Goal: Information Seeking & Learning: Find specific fact

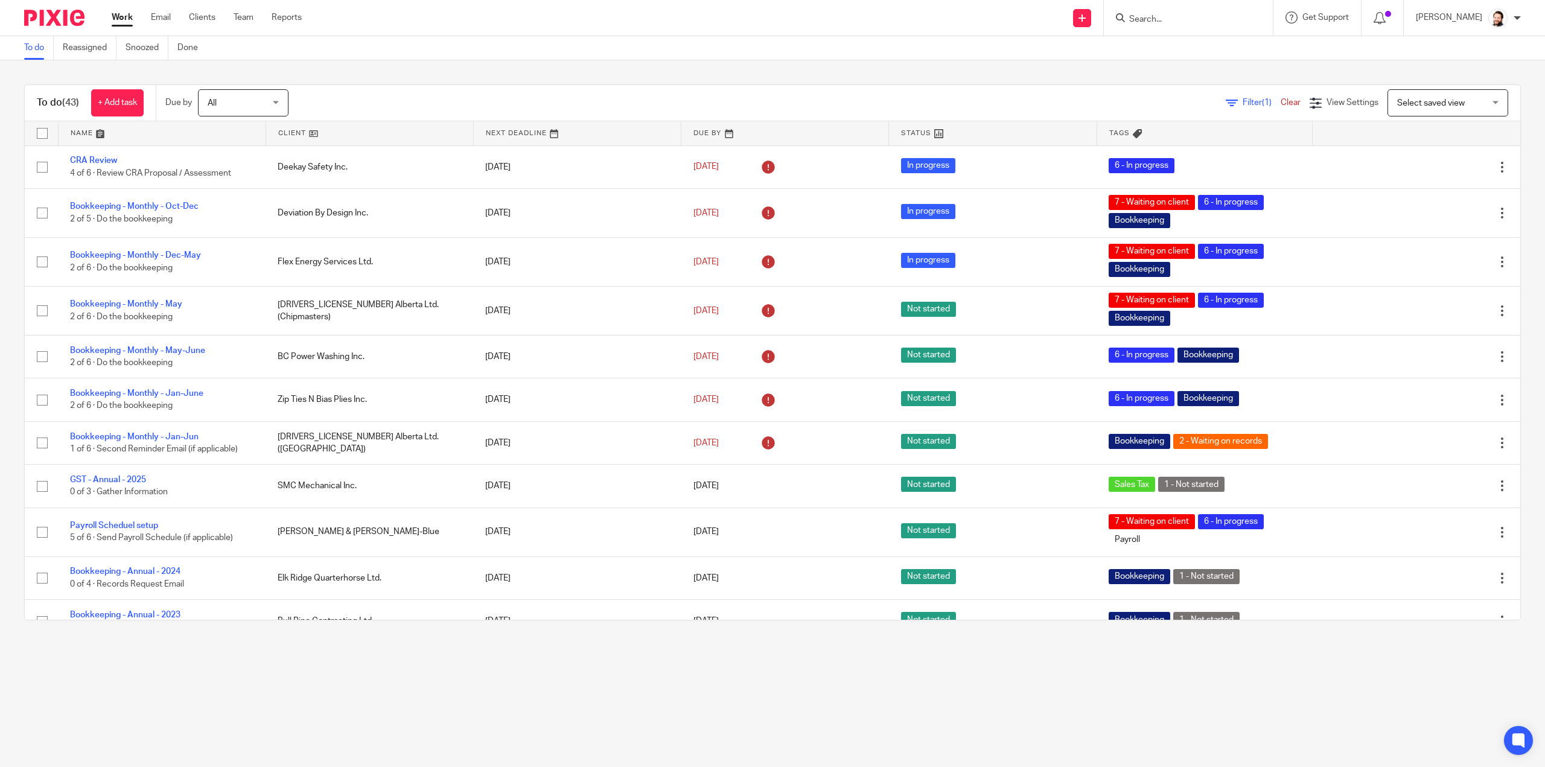
click at [1159, 21] on input "Search" at bounding box center [1182, 19] width 109 height 11
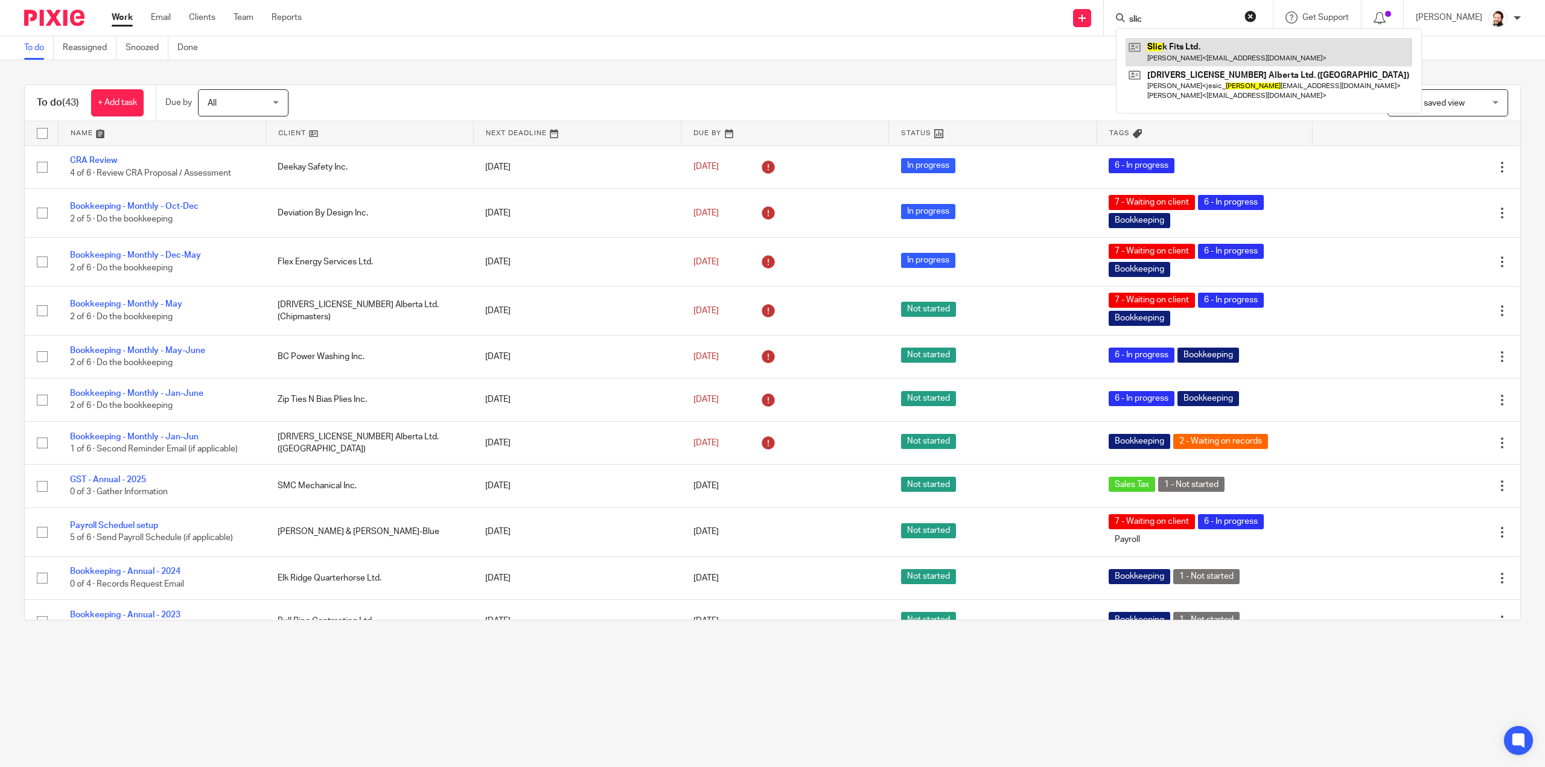
type input "slic"
click at [1187, 57] on link at bounding box center [1268, 52] width 287 height 28
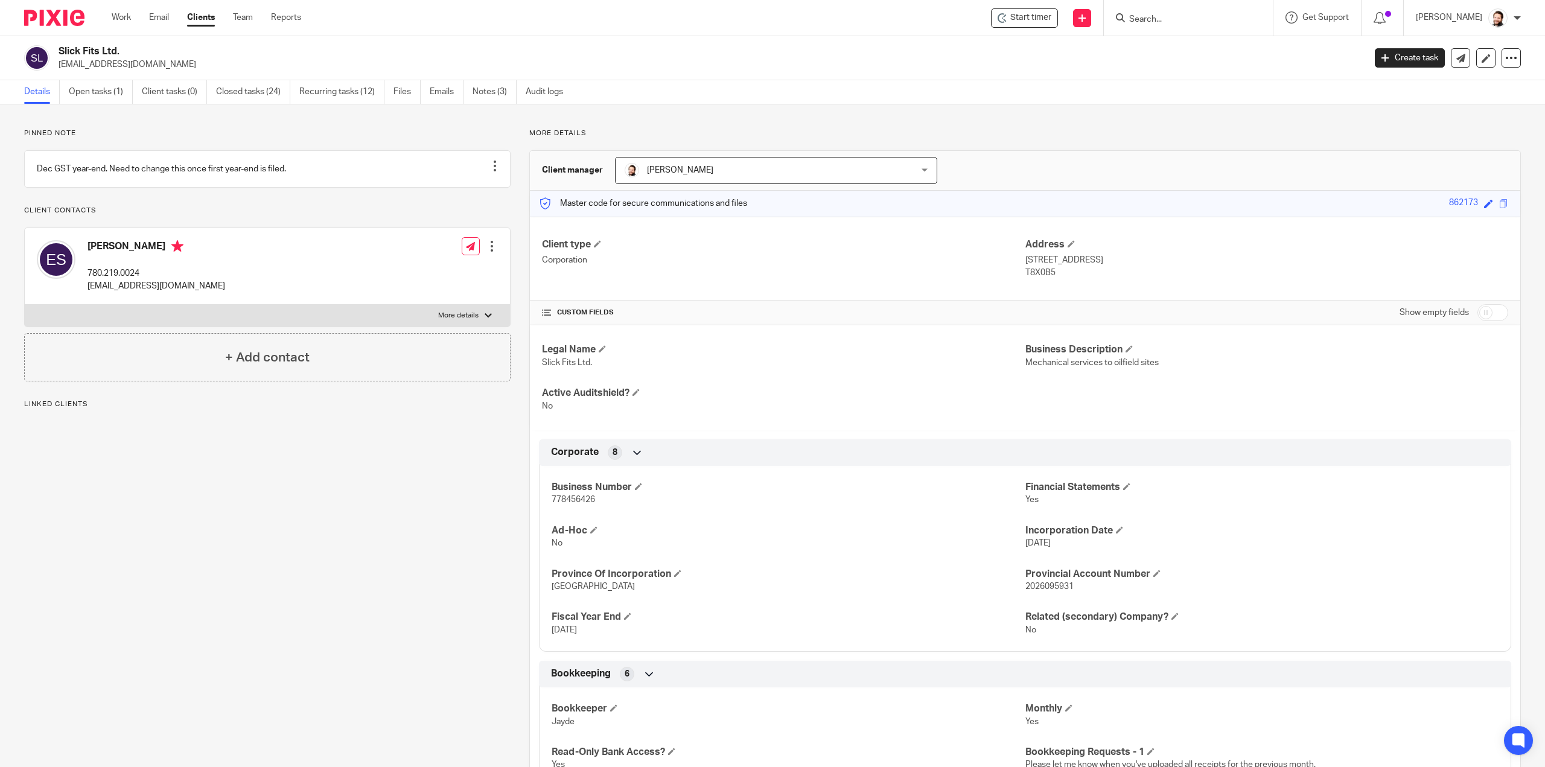
click at [564, 502] on span "778456426" at bounding box center [572, 499] width 43 height 8
copy span "778456426"
click at [1163, 19] on input "Search" at bounding box center [1182, 19] width 109 height 11
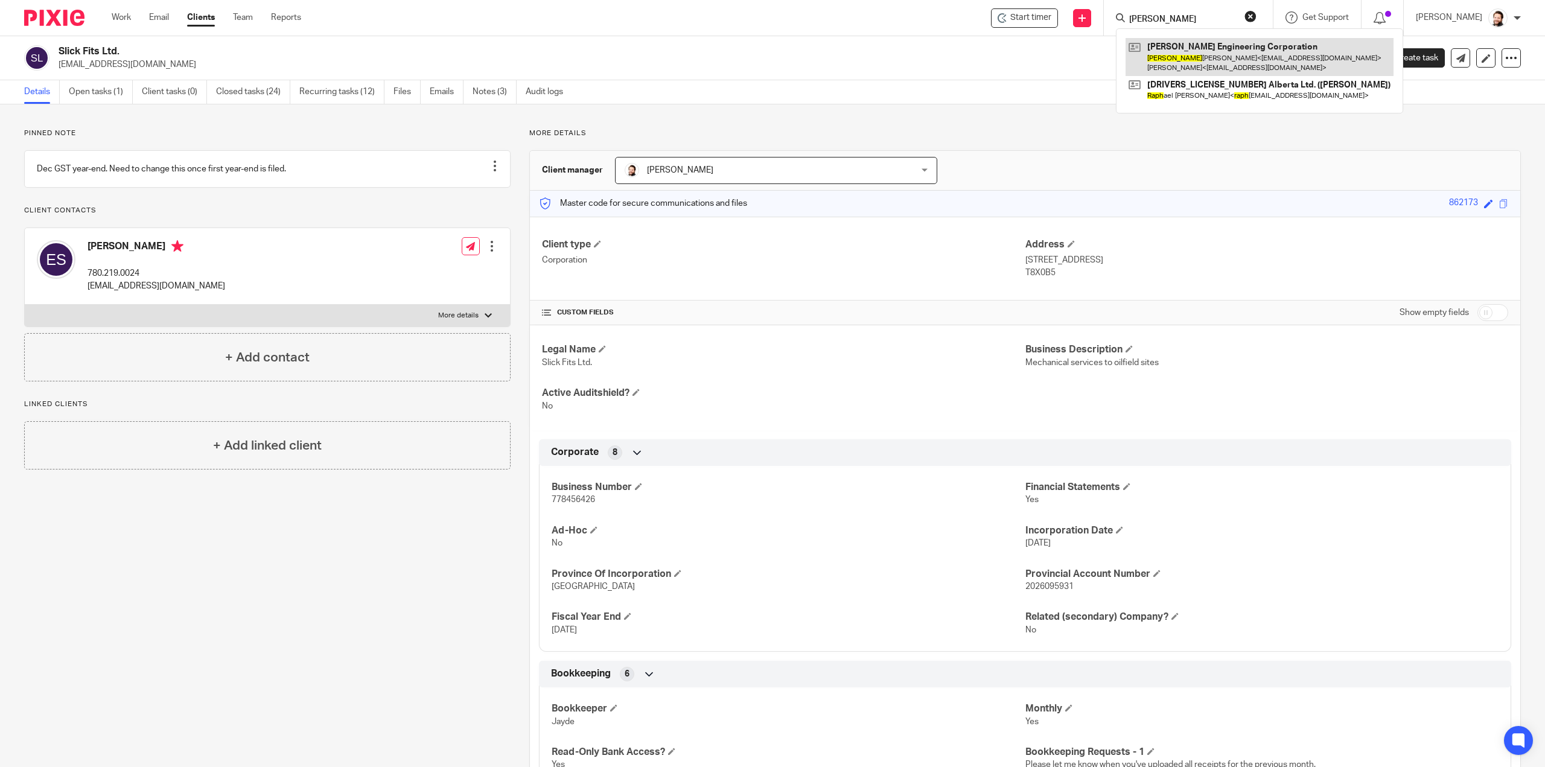
type input "ralph"
click at [1256, 16] on button "reset" at bounding box center [1250, 16] width 12 height 12
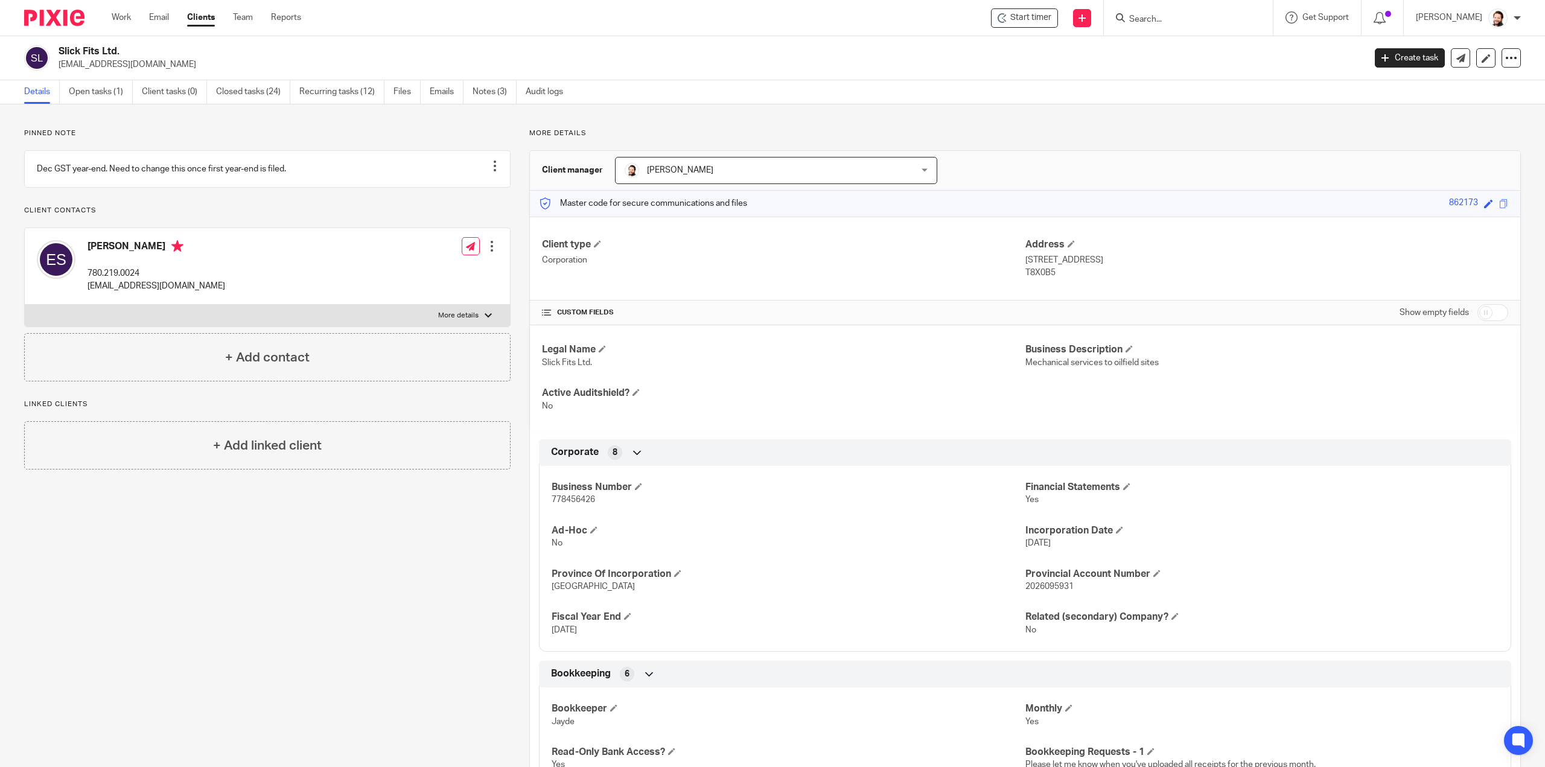
click at [1173, 22] on input "Search" at bounding box center [1182, 19] width 109 height 11
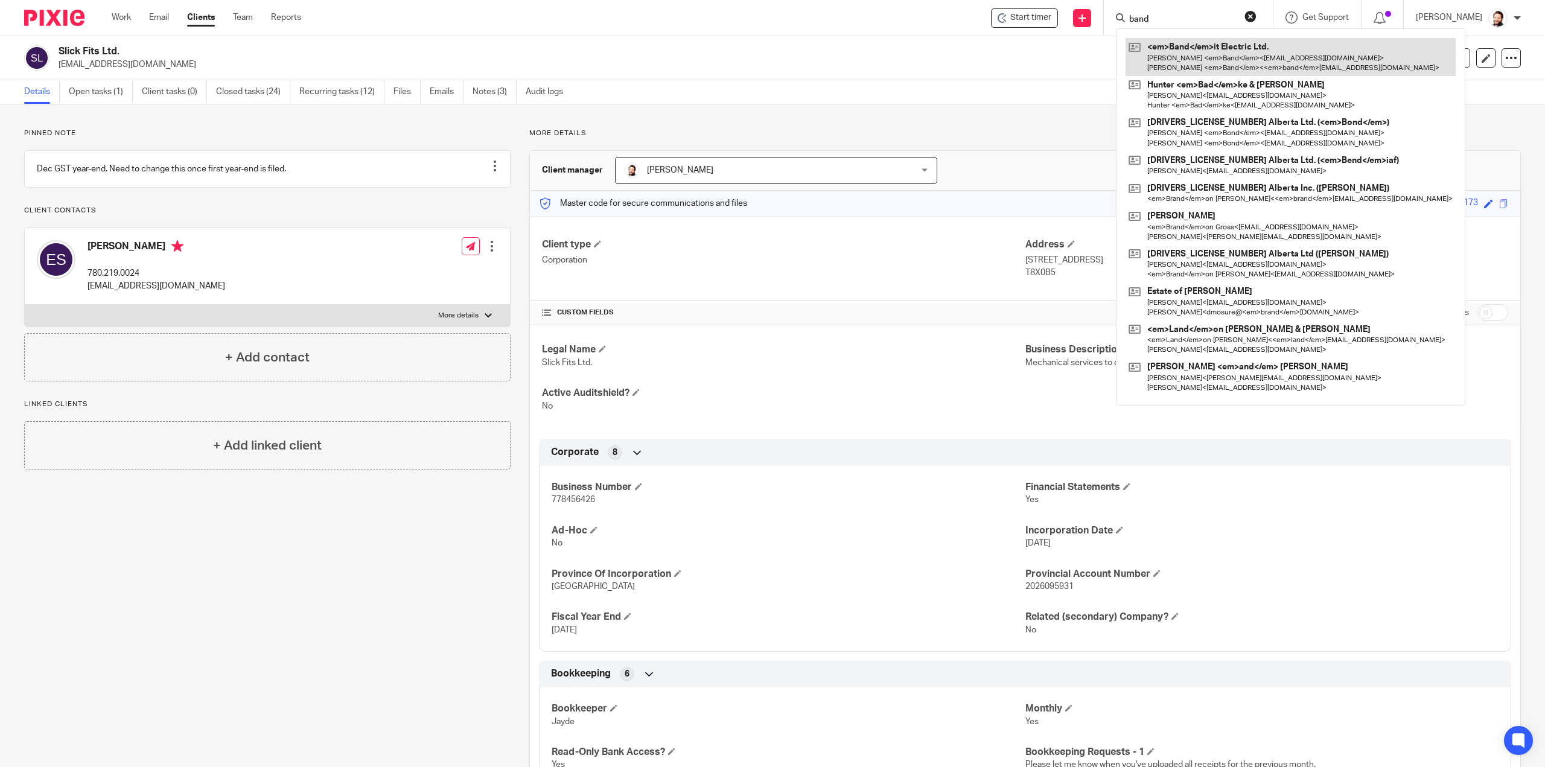
type input "band"
click at [1177, 63] on link at bounding box center [1290, 56] width 330 height 37
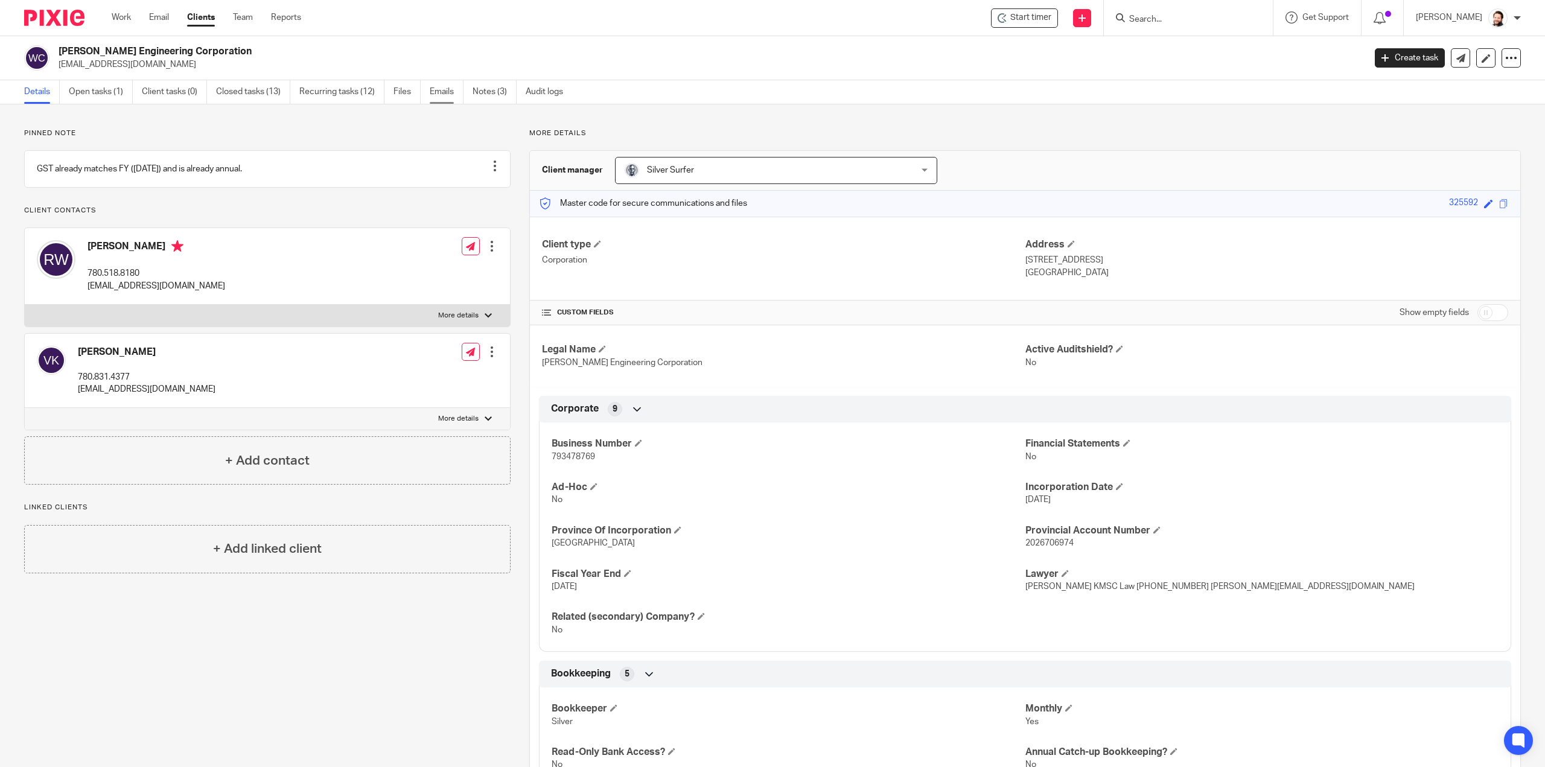
click at [445, 89] on link "Emails" at bounding box center [447, 92] width 34 height 24
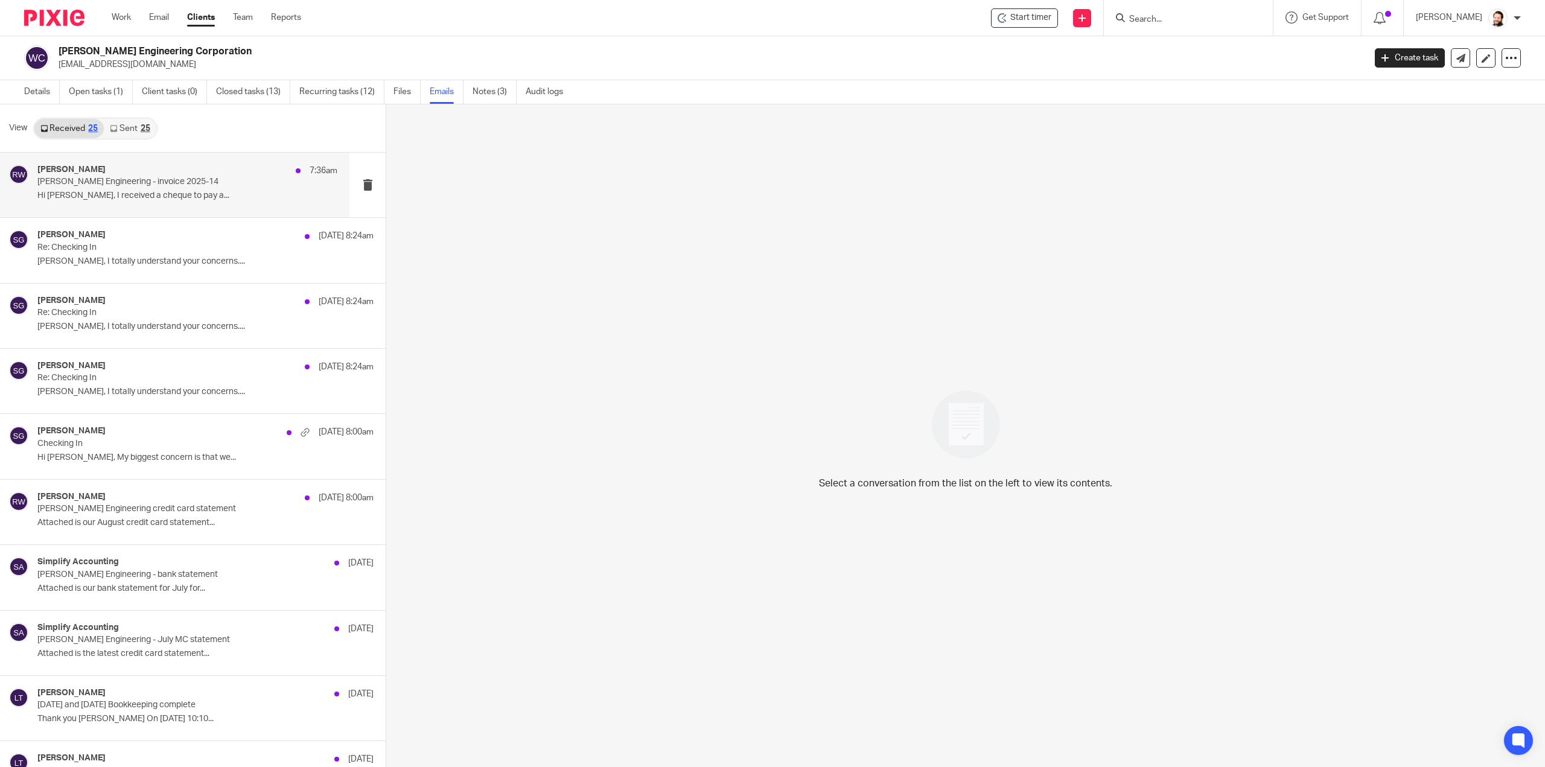
click at [173, 201] on div "Ralph Wohlgemuth 7:36am Wohlgemuth Engineering - invoice 2025-14 Hi Larissa, I …" at bounding box center [187, 185] width 300 height 40
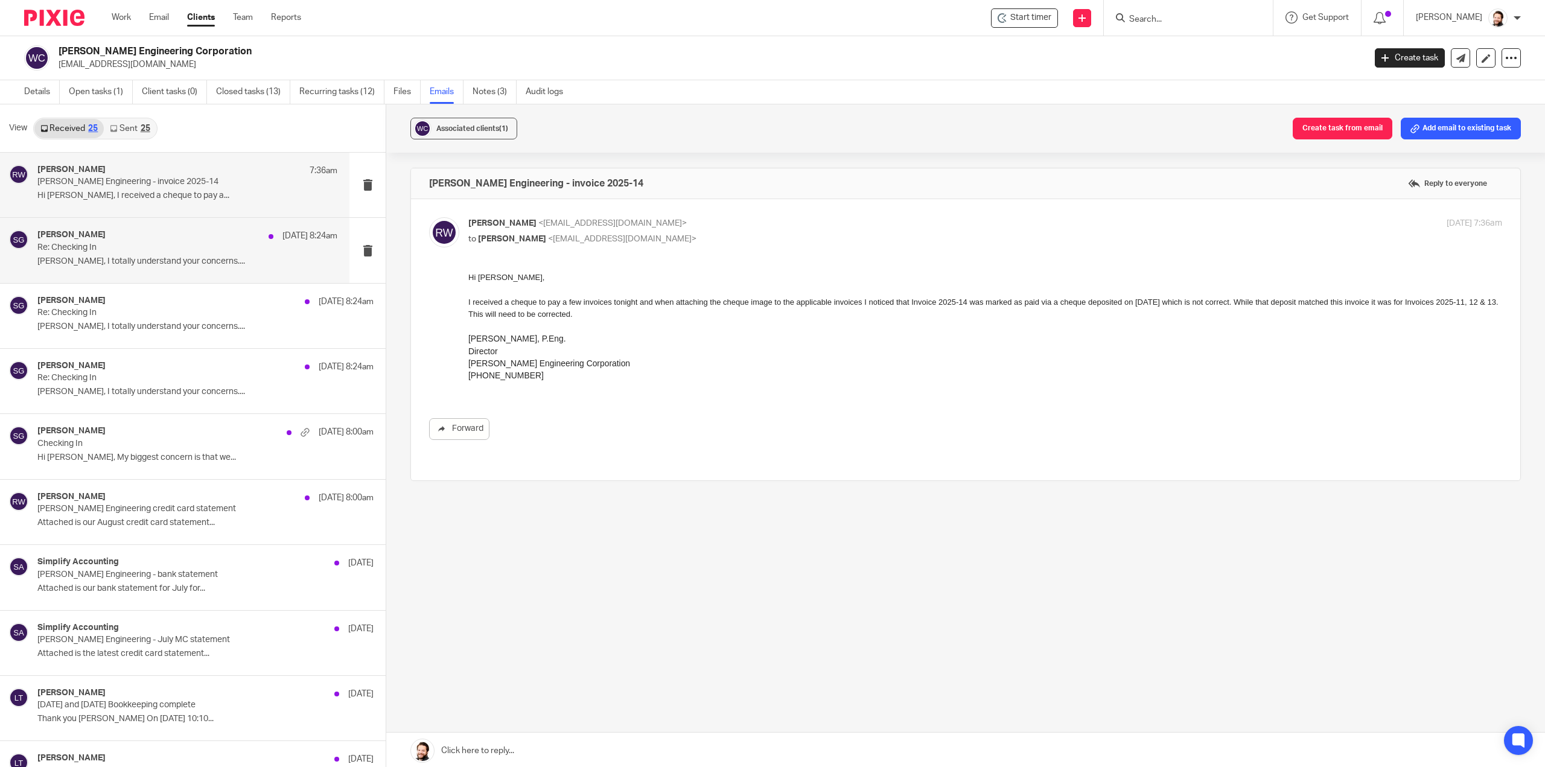
click at [132, 262] on p "Ralph, I totally understand your concerns...." at bounding box center [187, 261] width 300 height 10
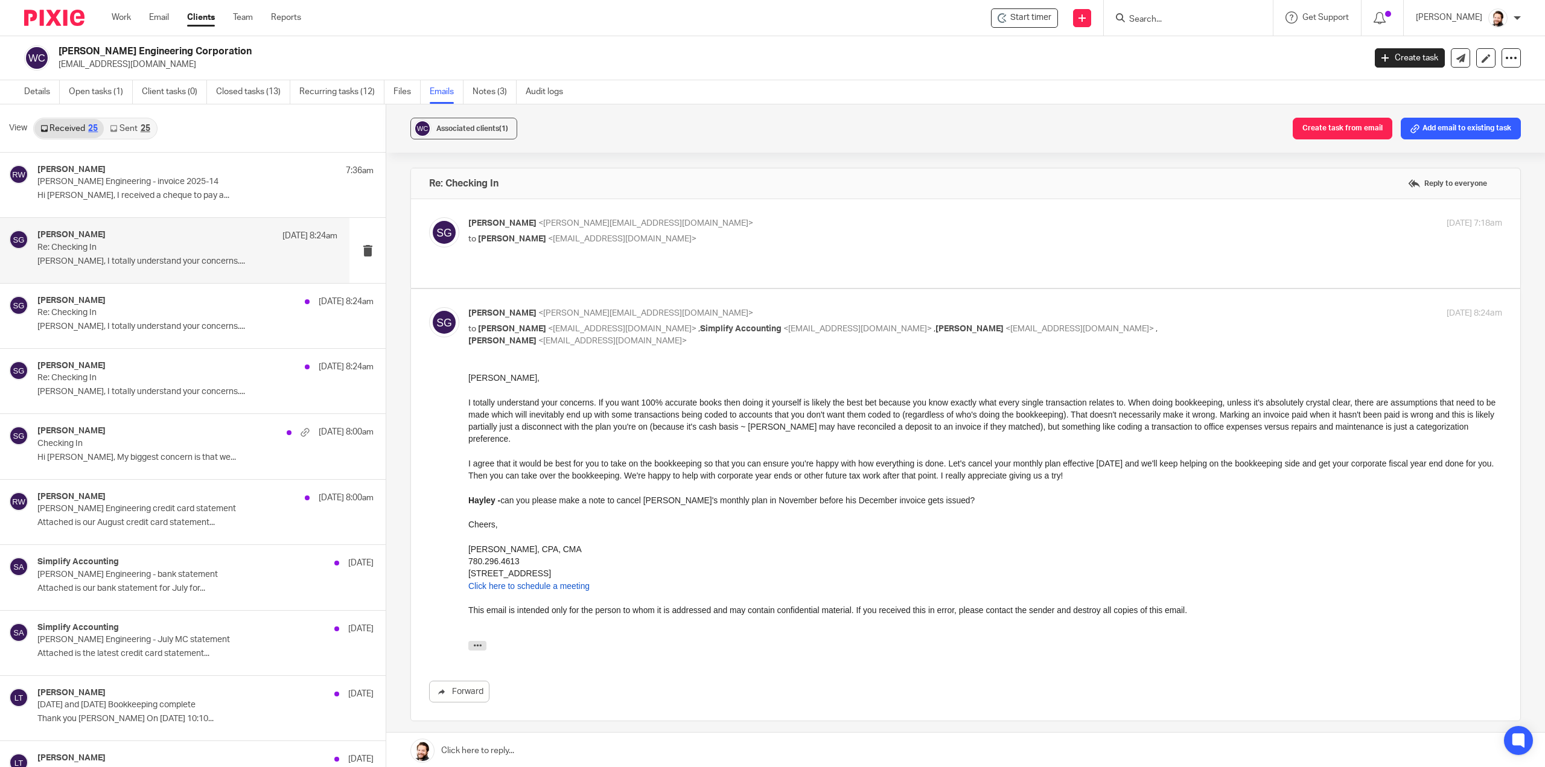
click at [501, 257] on label at bounding box center [965, 243] width 1109 height 89
click at [429, 217] on input "checkbox" at bounding box center [428, 217] width 1 height 1
checkbox input "true"
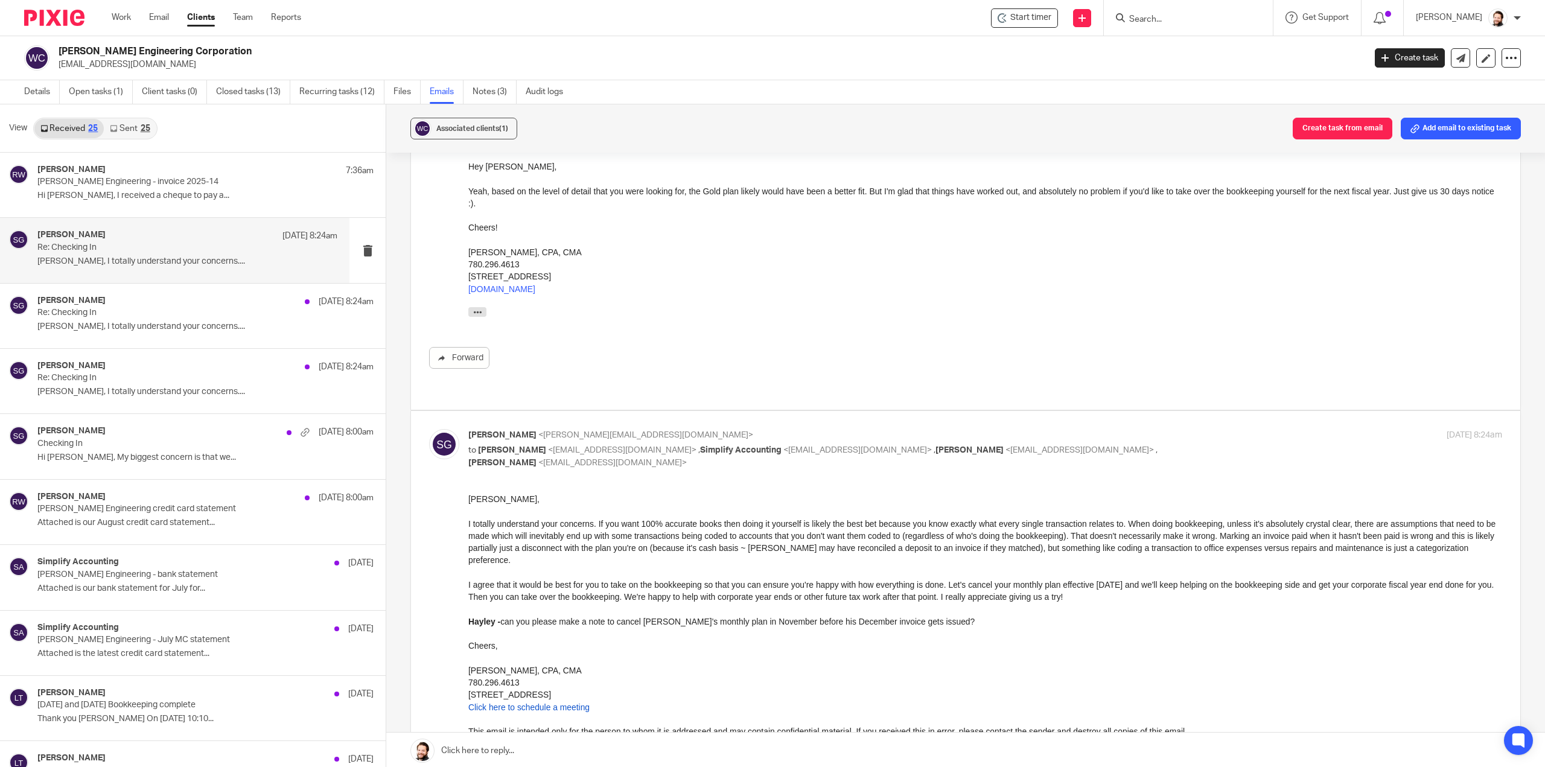
scroll to position [60, 0]
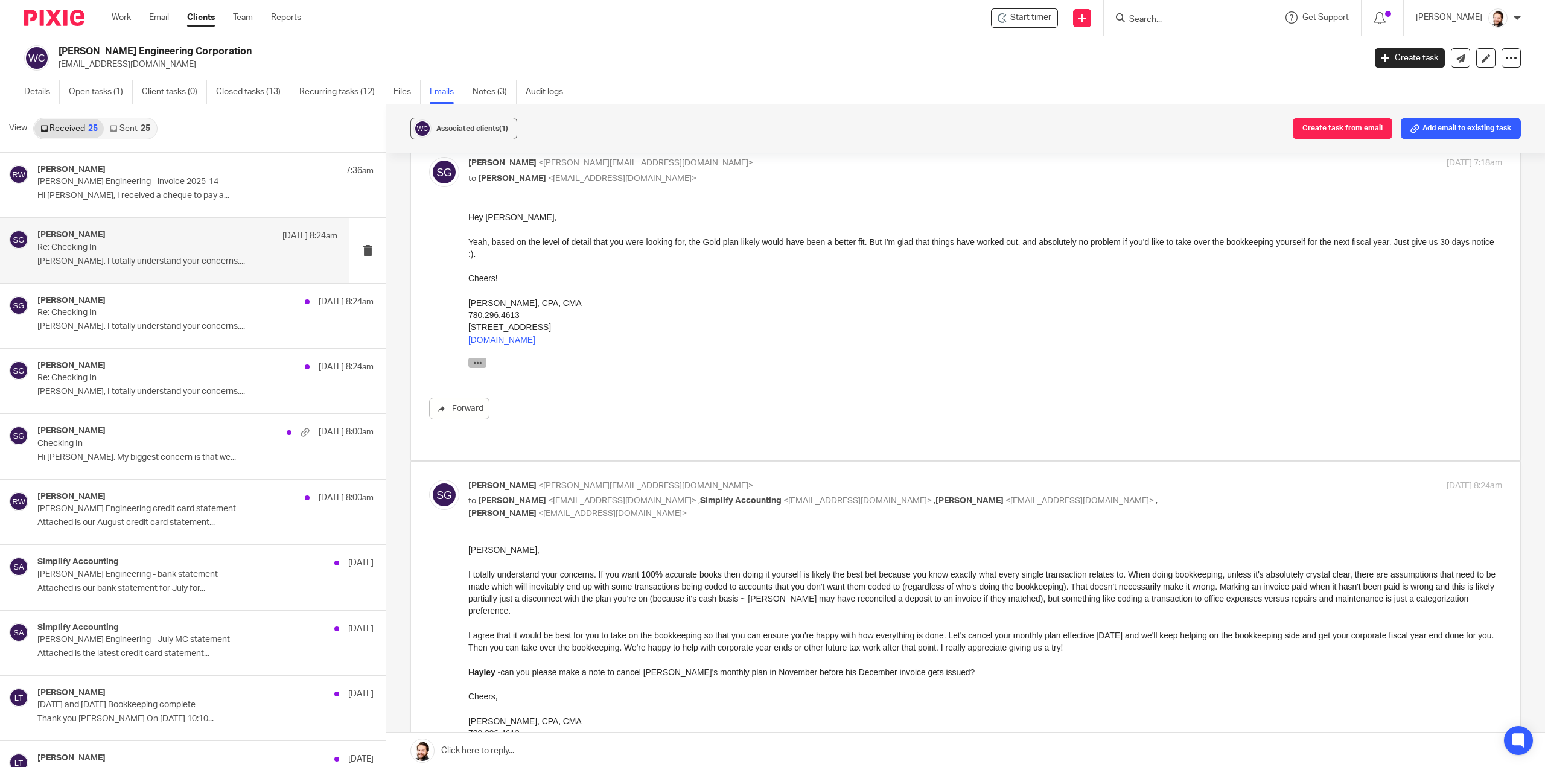
click at [473, 363] on icon "button" at bounding box center [477, 362] width 9 height 9
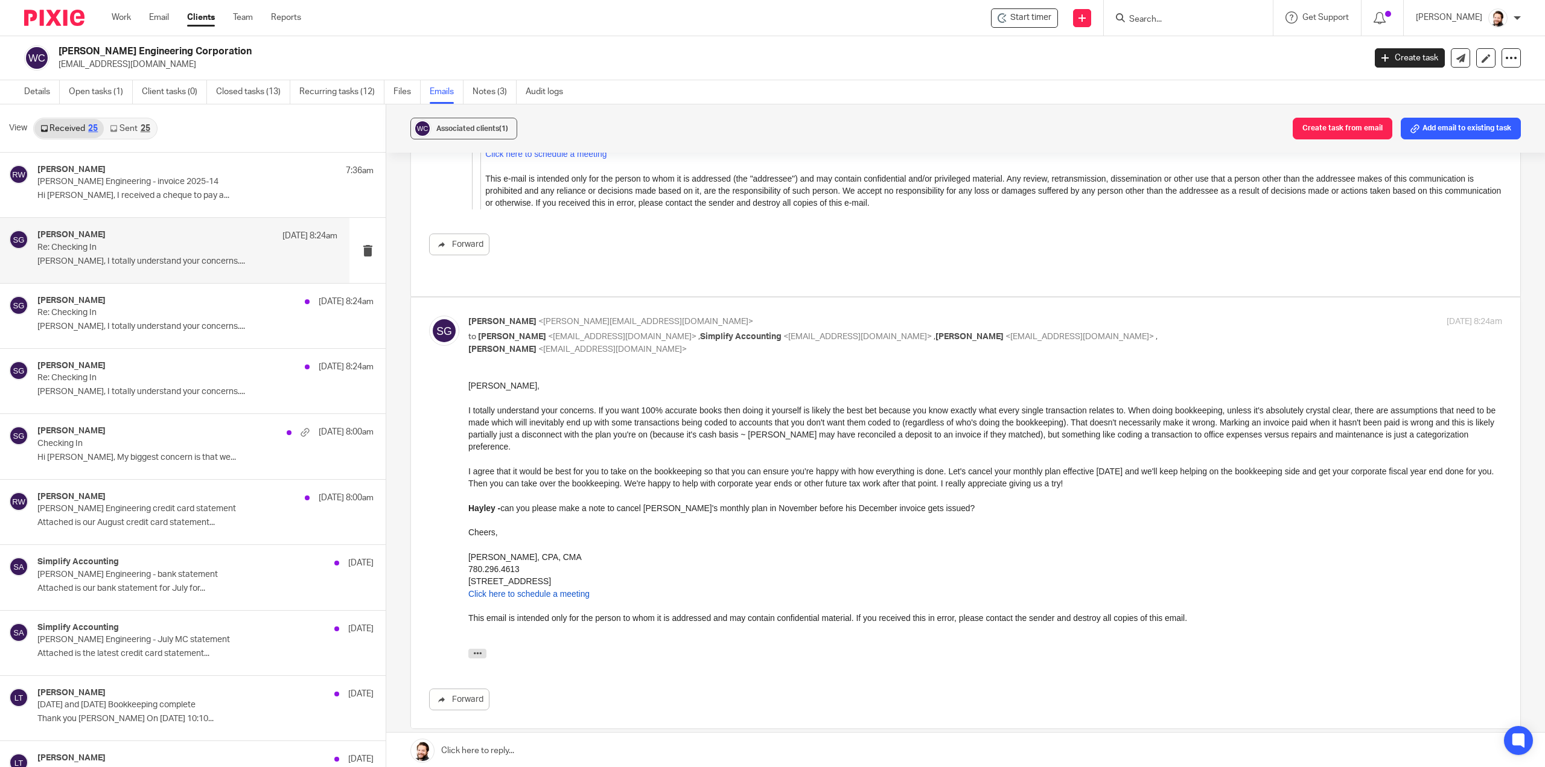
scroll to position [664, 0]
click at [474, 651] on icon "button" at bounding box center [477, 652] width 9 height 9
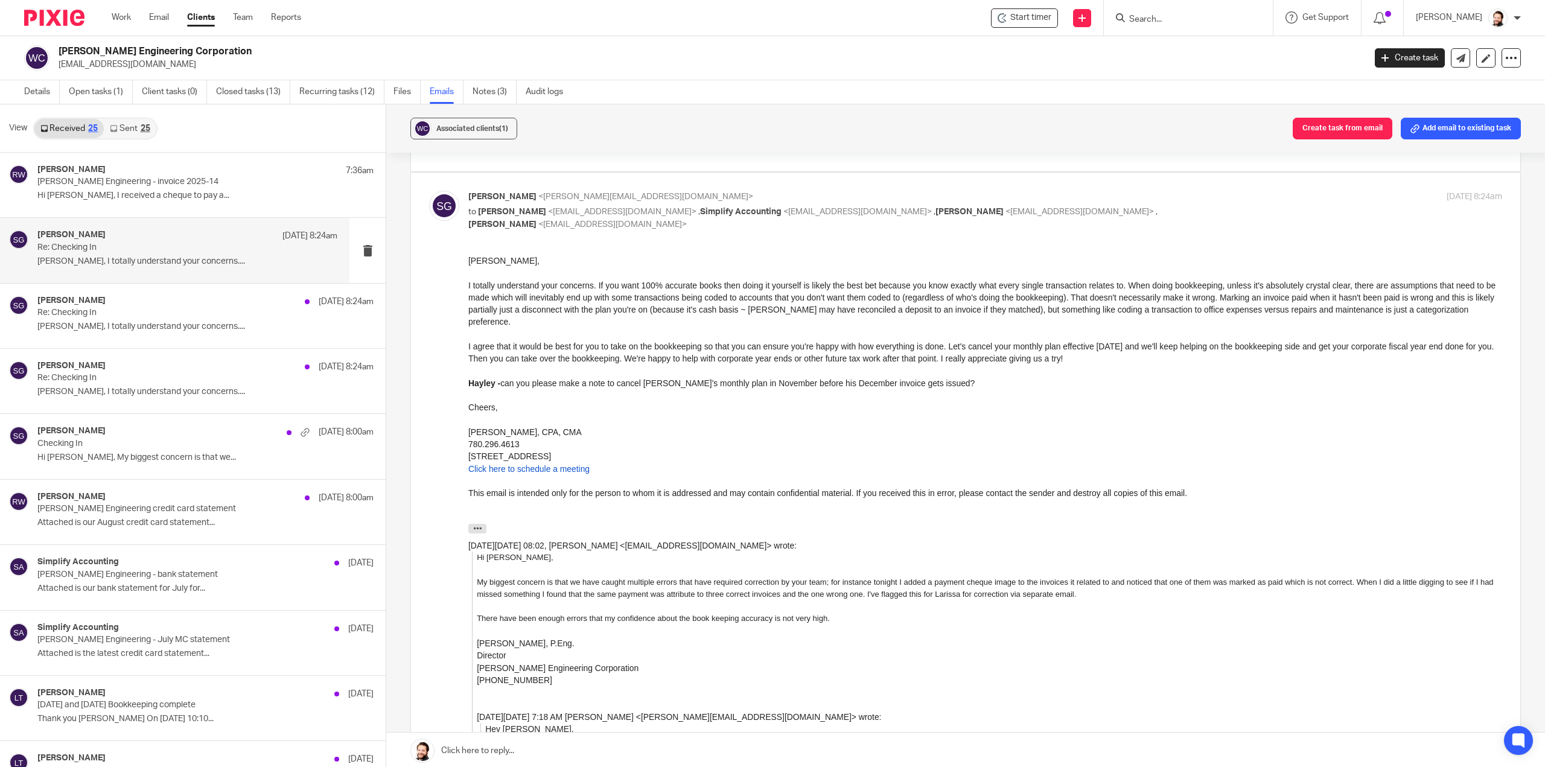
scroll to position [784, 0]
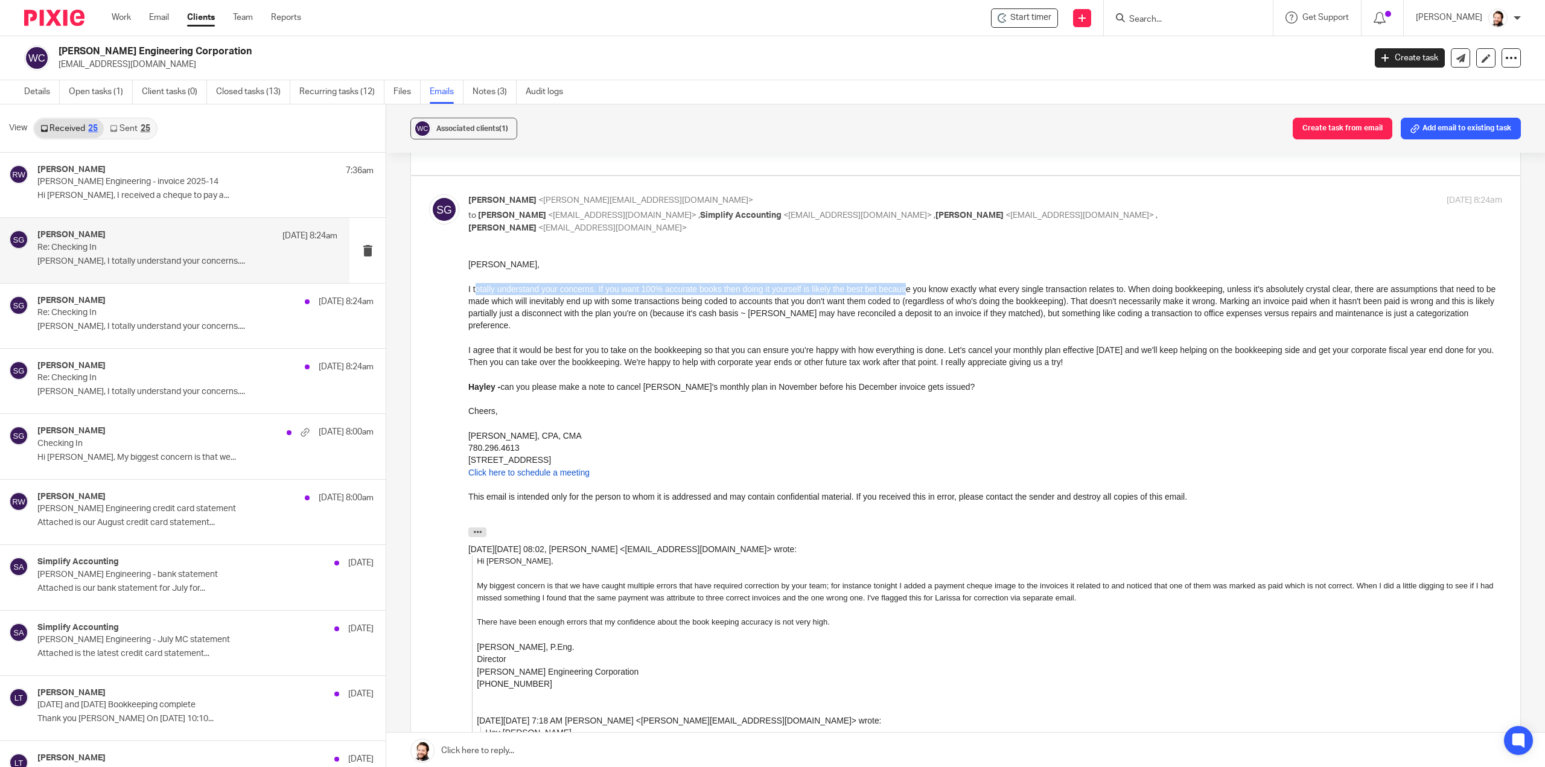
drag, startPoint x: 480, startPoint y: 288, endPoint x: 938, endPoint y: 287, distance: 458.6
click at [911, 289] on div "I totally understand your concerns. If you want 100% accurate books then doing …" at bounding box center [985, 307] width 1034 height 49
click at [939, 287] on div "I totally understand your concerns. If you want 100% accurate books then doing …" at bounding box center [985, 307] width 1034 height 49
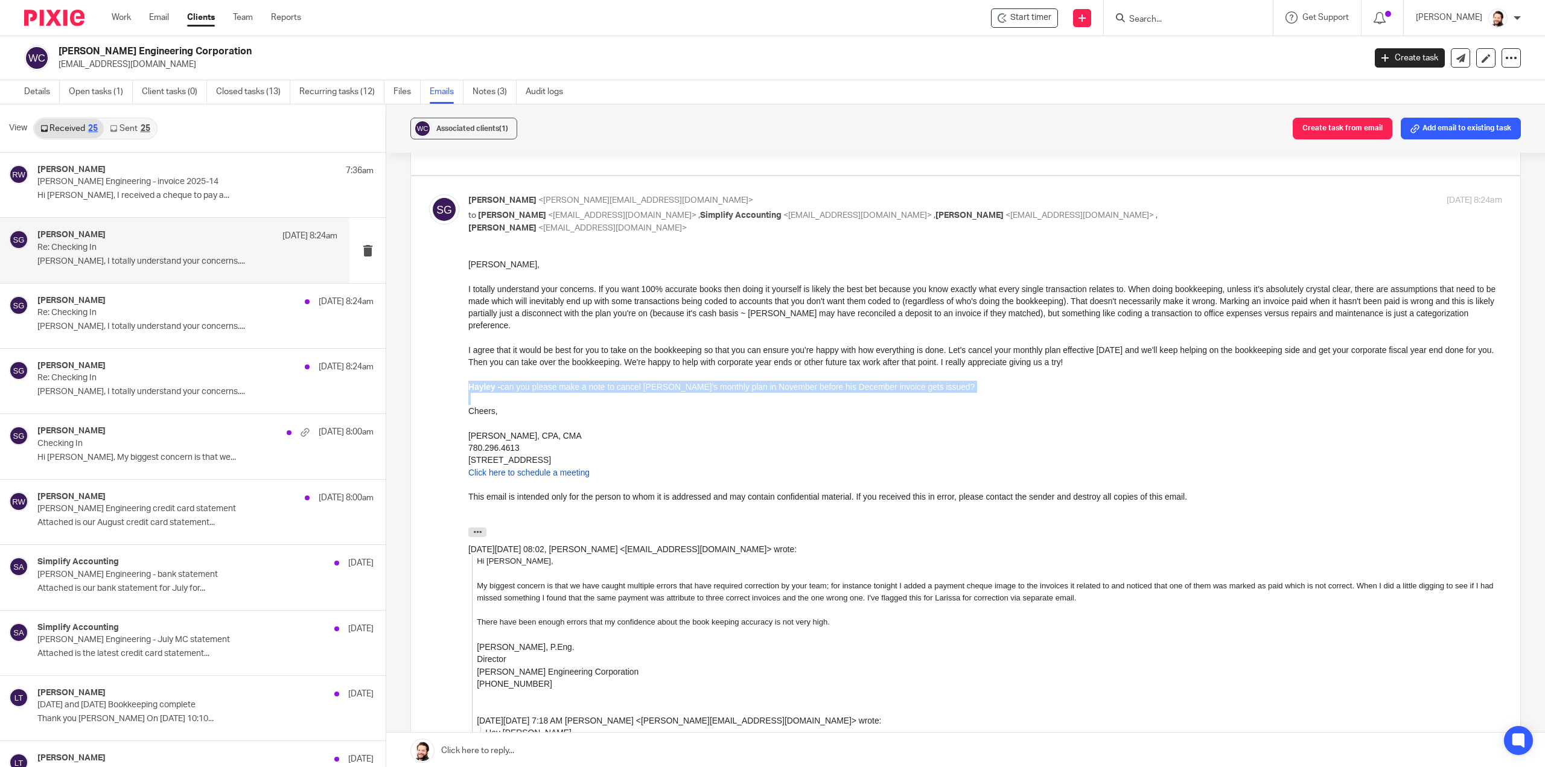
drag, startPoint x: 491, startPoint y: 384, endPoint x: 892, endPoint y: 400, distance: 401.0
click at [892, 400] on div "Ralph, I totally understand your concerns. If you want 100% accurate books then…" at bounding box center [985, 386] width 1034 height 257
click at [1013, 410] on div "Cheers," at bounding box center [985, 411] width 1034 height 12
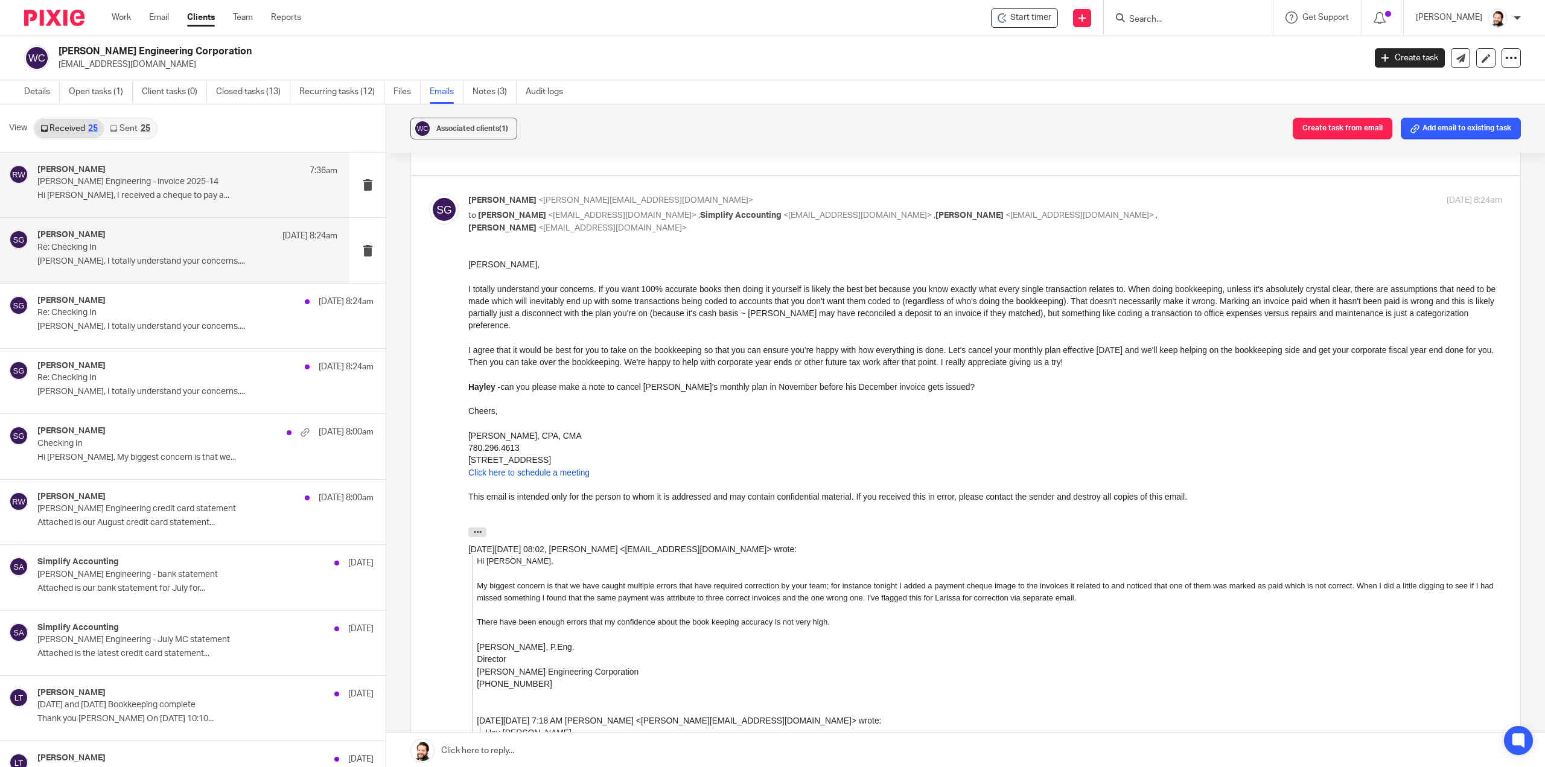
click at [100, 201] on p "Hi Larissa, I received a cheque to pay a..." at bounding box center [187, 196] width 300 height 10
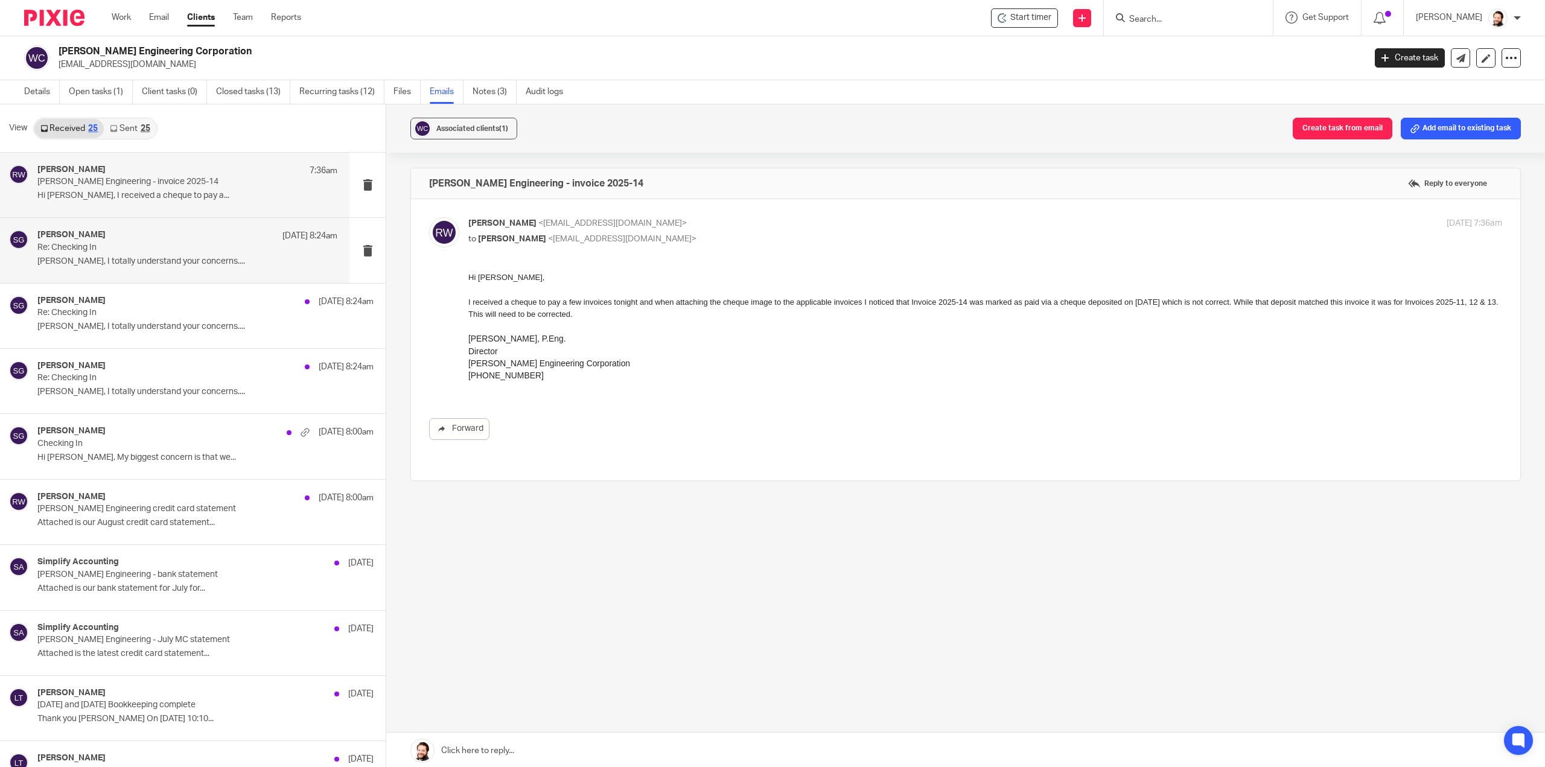
scroll to position [0, 0]
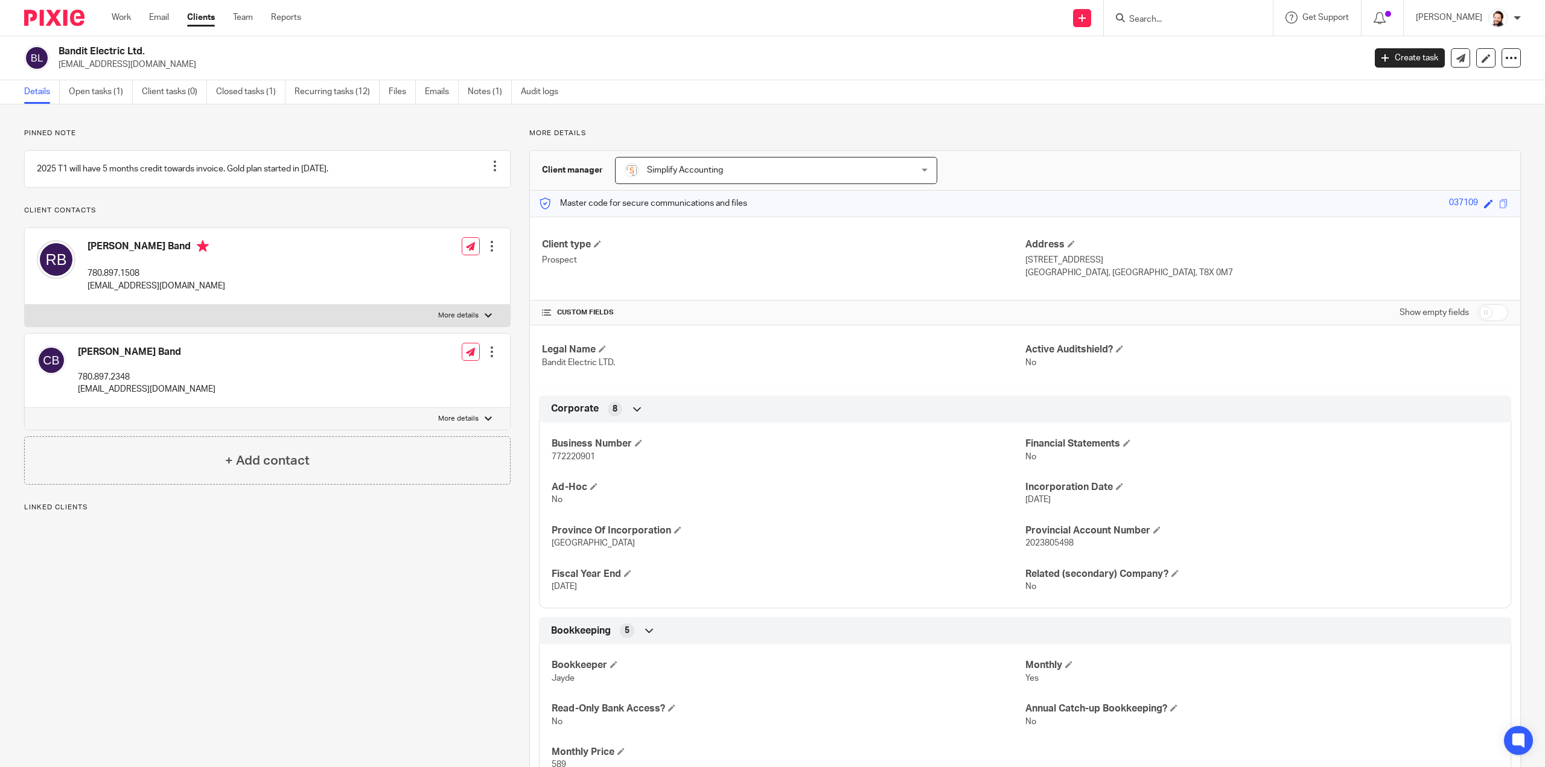
click at [570, 458] on span "772220901" at bounding box center [572, 457] width 43 height 8
copy span "772220901"
click at [425, 92] on link "Emails" at bounding box center [442, 92] width 34 height 24
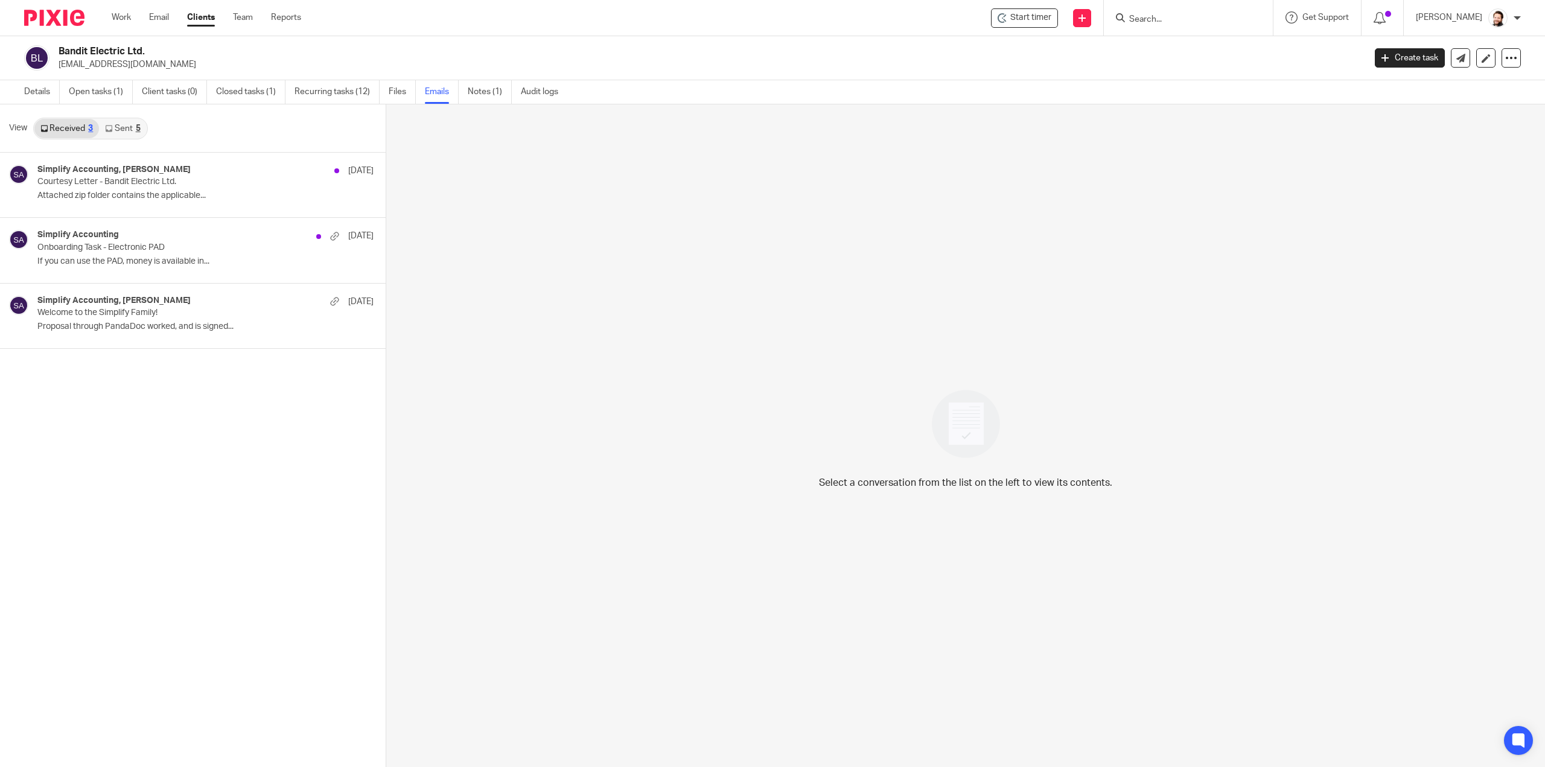
click at [132, 129] on link "Sent 5" at bounding box center [122, 128] width 47 height 19
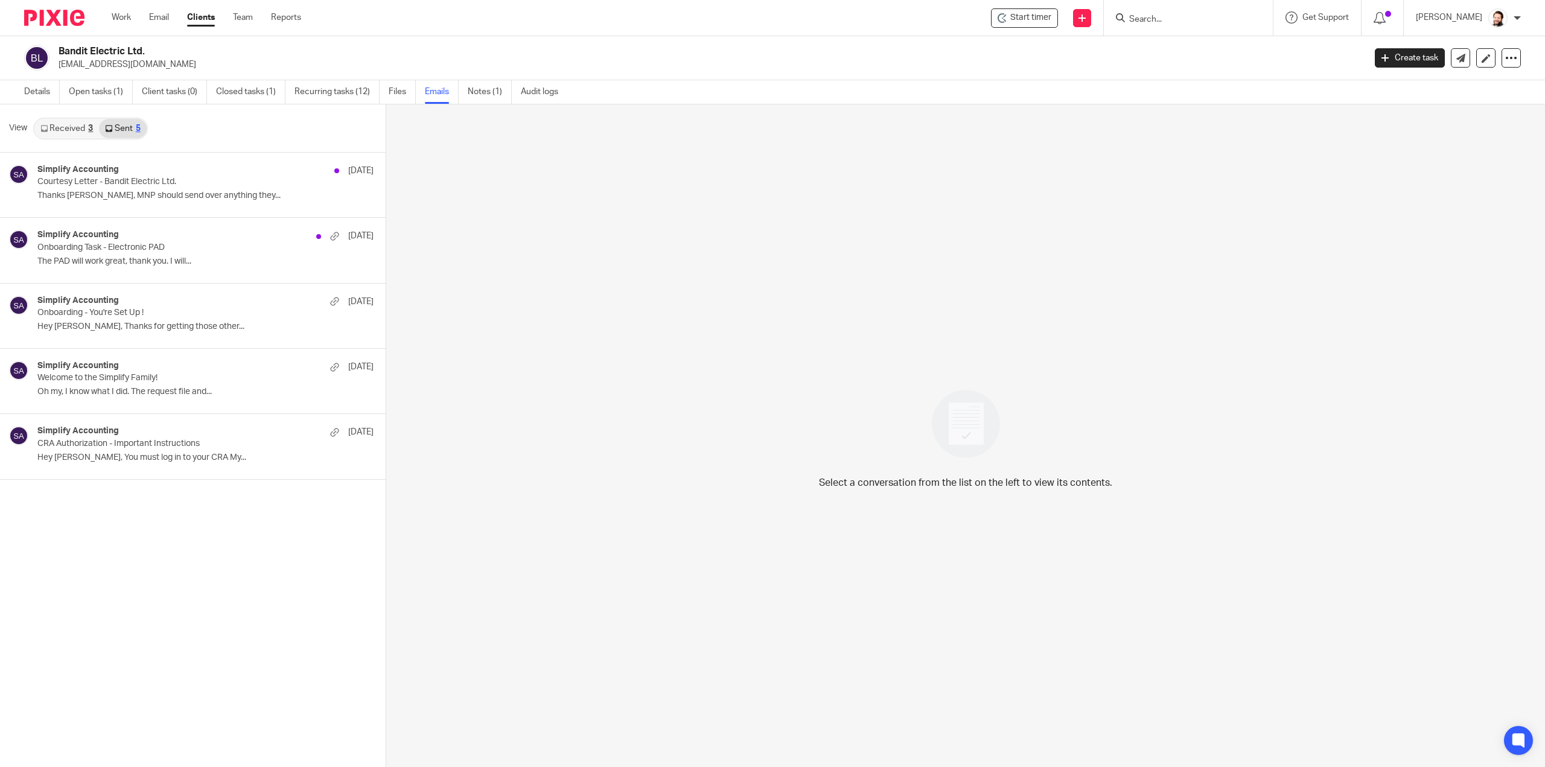
click at [74, 113] on div "View Received 3 Sent 5" at bounding box center [193, 128] width 386 height 48
click at [72, 122] on link "Received 3" at bounding box center [66, 128] width 65 height 19
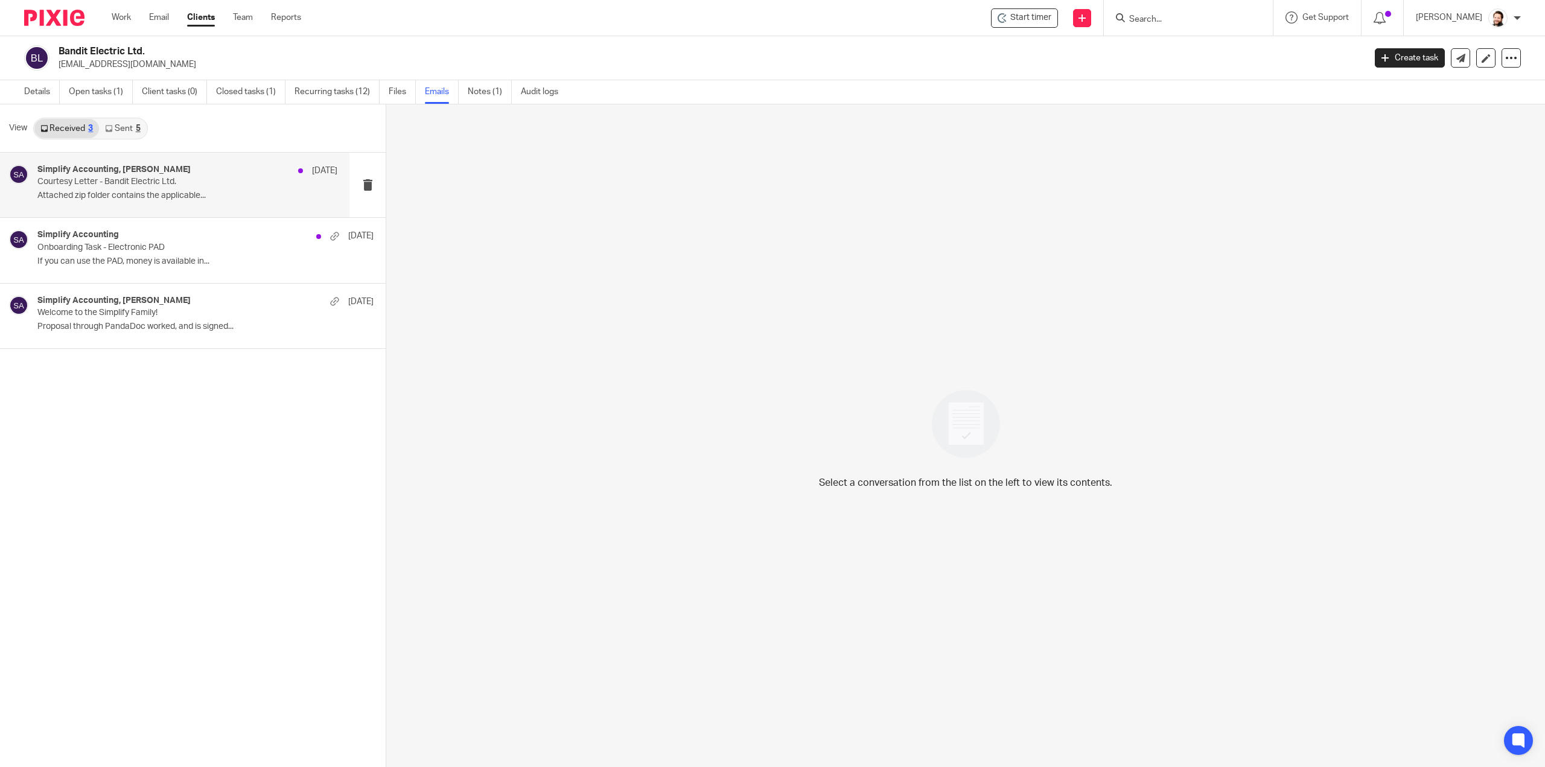
click at [99, 174] on h4 "Simplify Accounting, [PERSON_NAME]" at bounding box center [113, 170] width 153 height 10
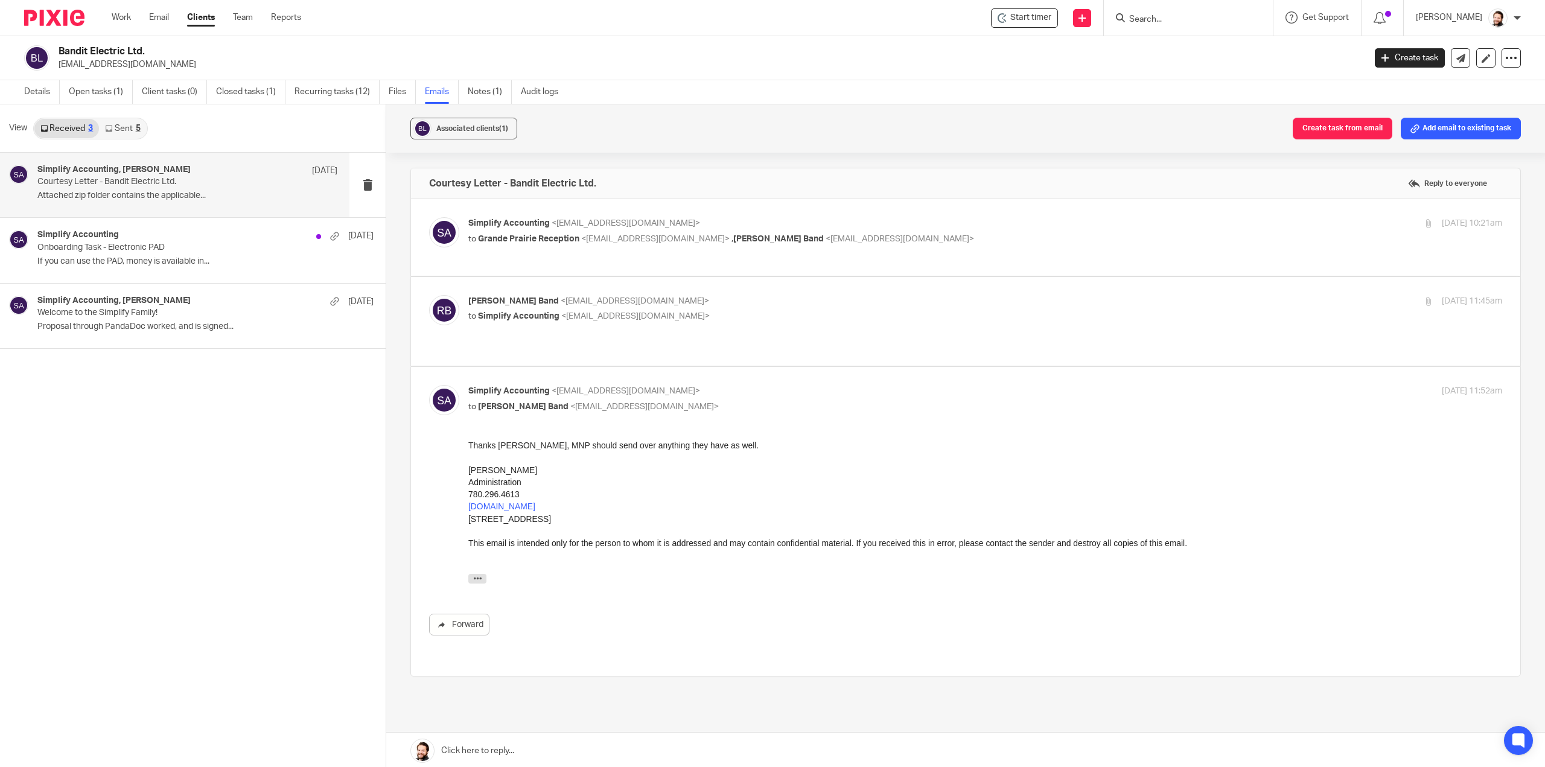
click at [711, 335] on label at bounding box center [965, 321] width 1109 height 89
click at [429, 295] on input "checkbox" at bounding box center [428, 294] width 1 height 1
checkbox input "true"
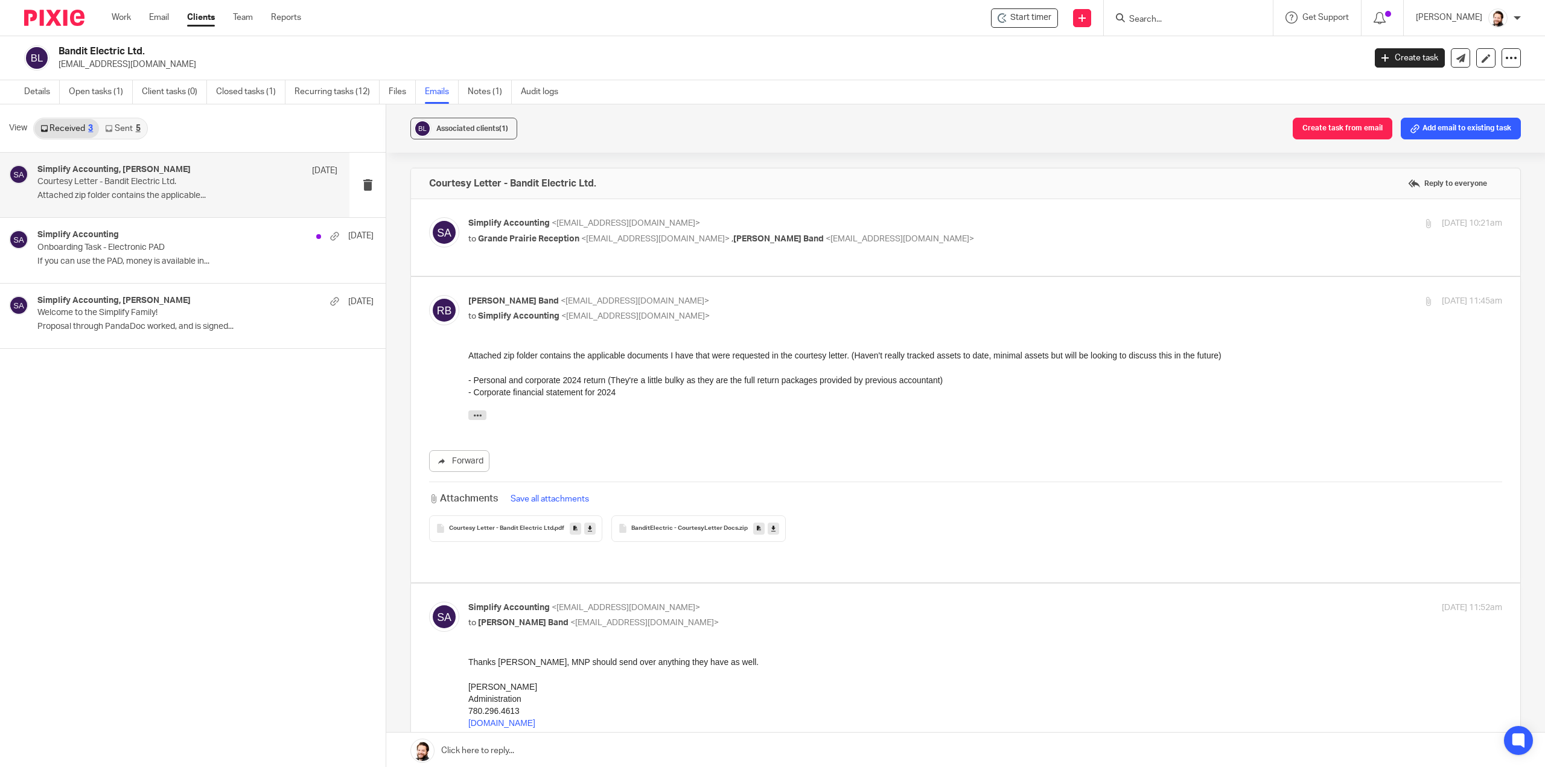
click at [526, 262] on label at bounding box center [965, 237] width 1109 height 77
click at [429, 217] on input "checkbox" at bounding box center [428, 217] width 1 height 1
checkbox input "true"
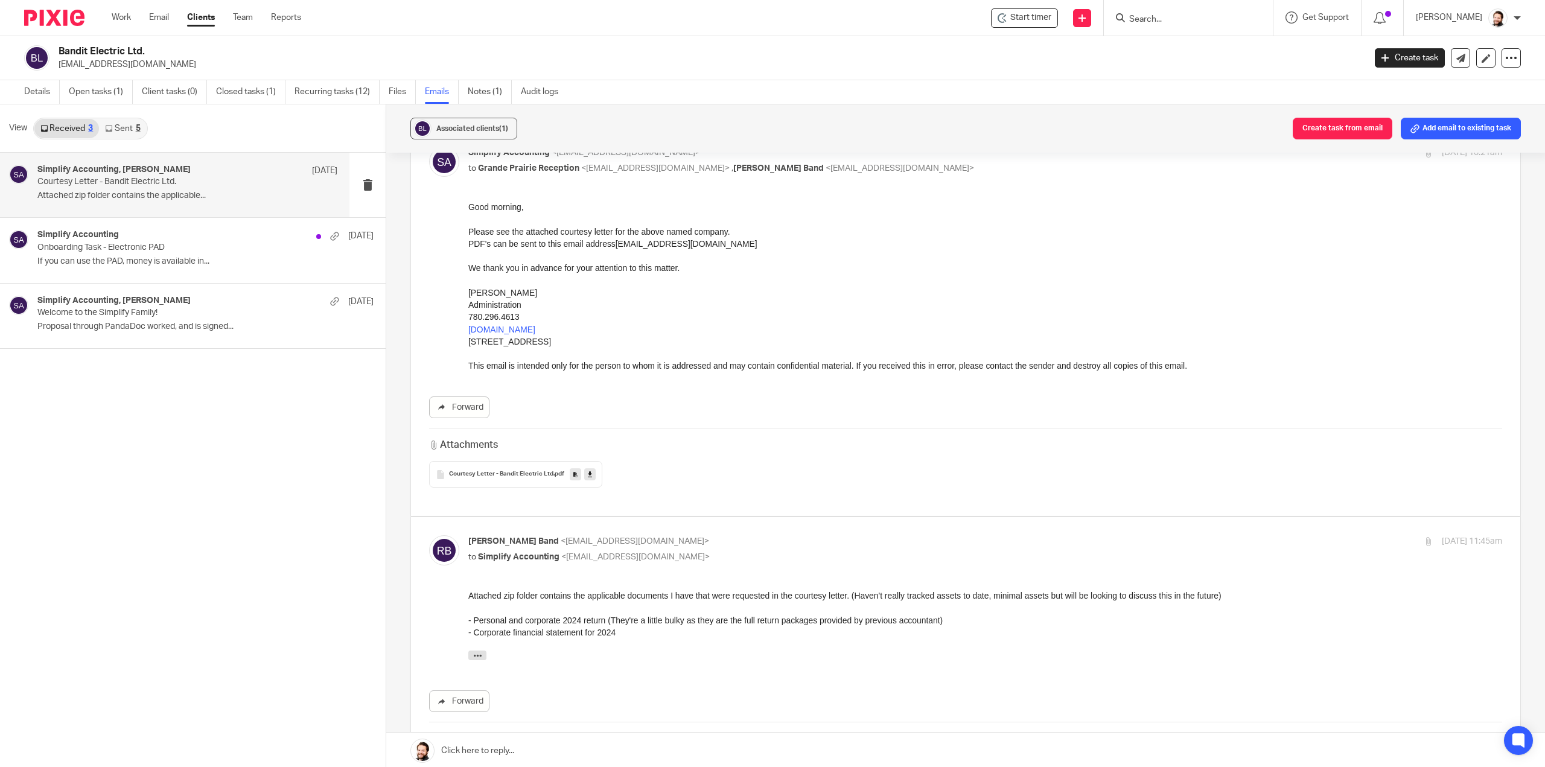
scroll to position [181, 0]
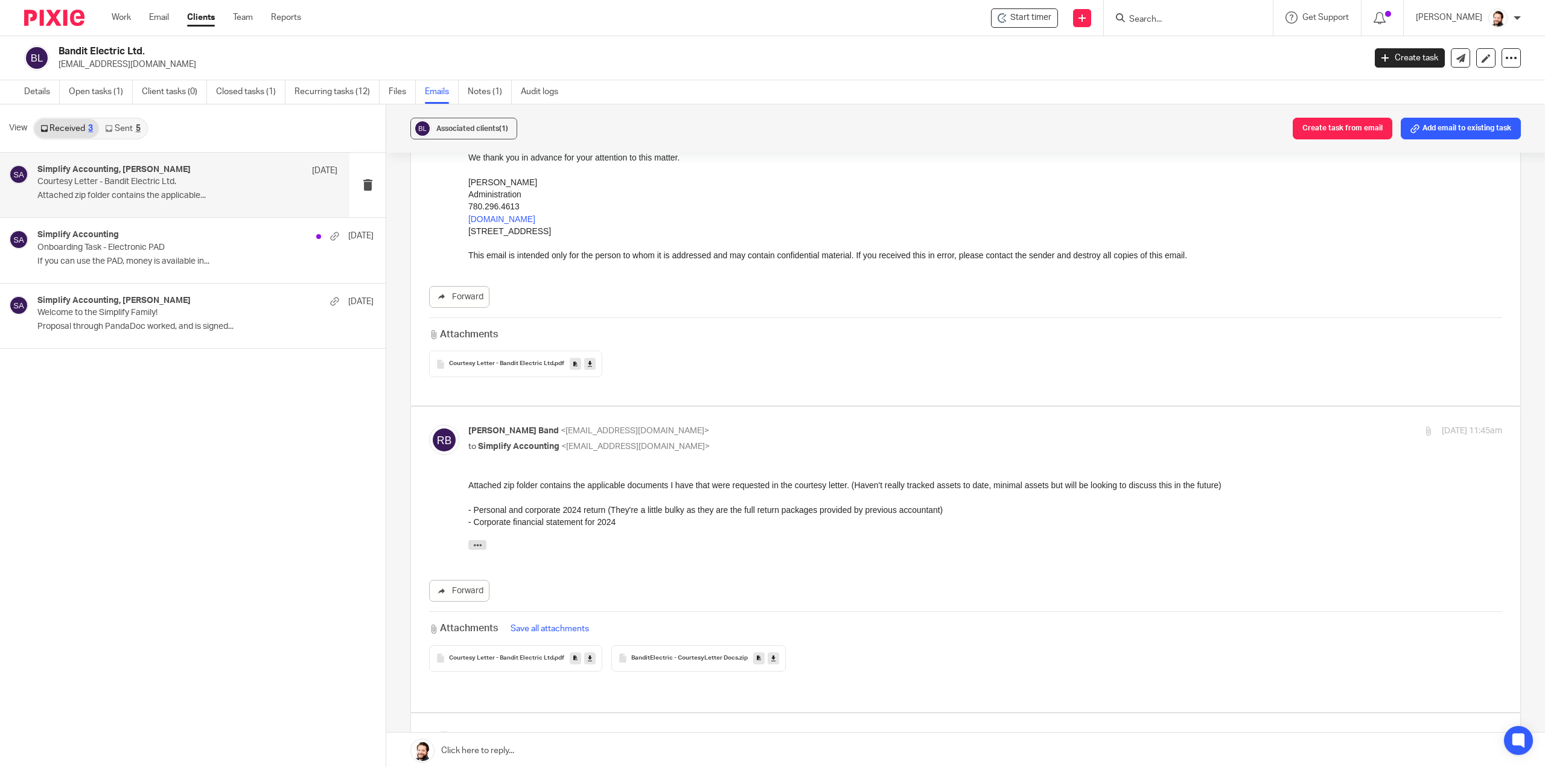
click at [471, 550] on div "---------- Forwarded message --------- From: Simplify Accounting < info@simplif…" at bounding box center [985, 547] width 1034 height 16
click at [478, 548] on icon "button" at bounding box center [477, 544] width 9 height 9
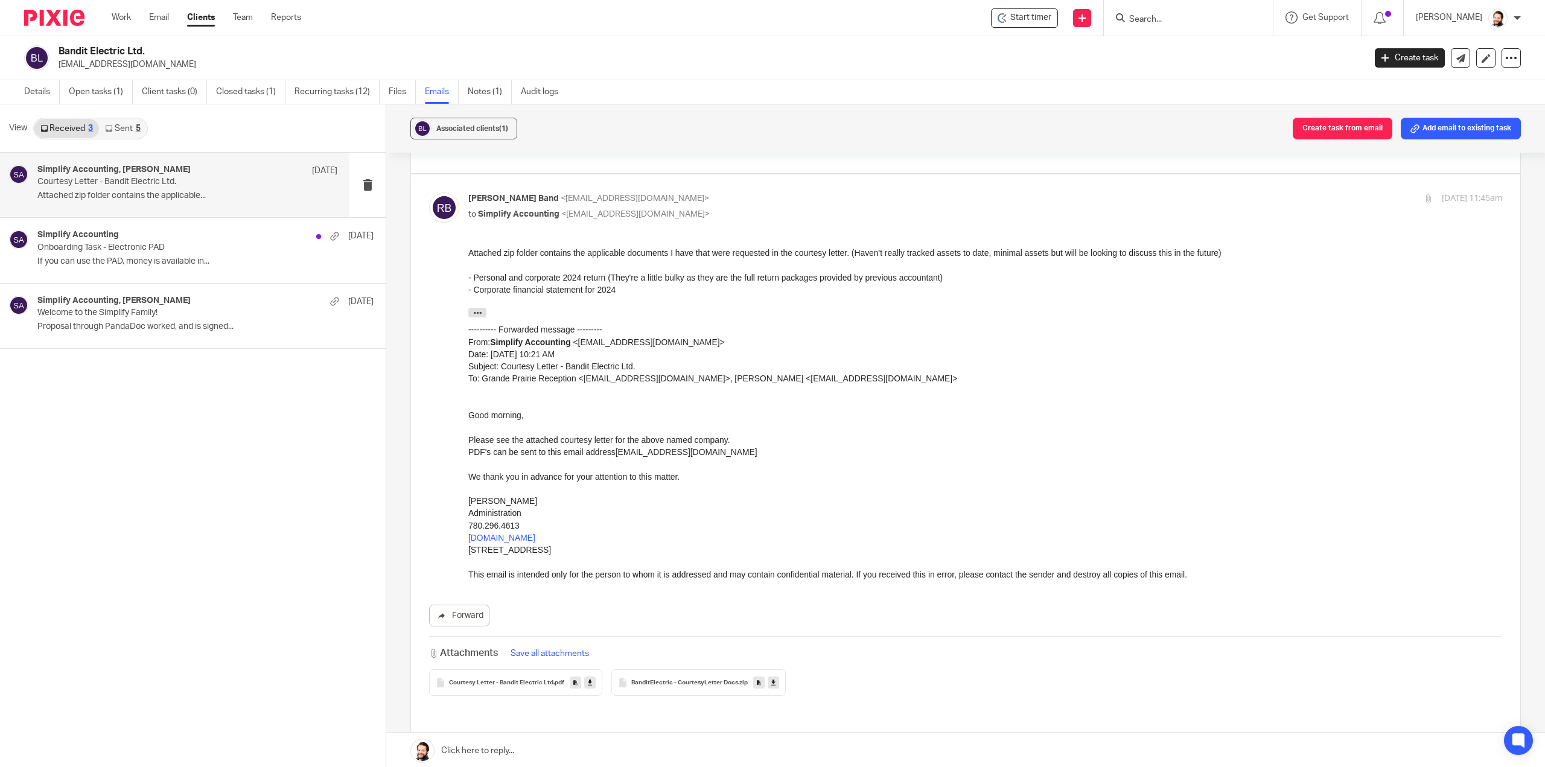
scroll to position [422, 0]
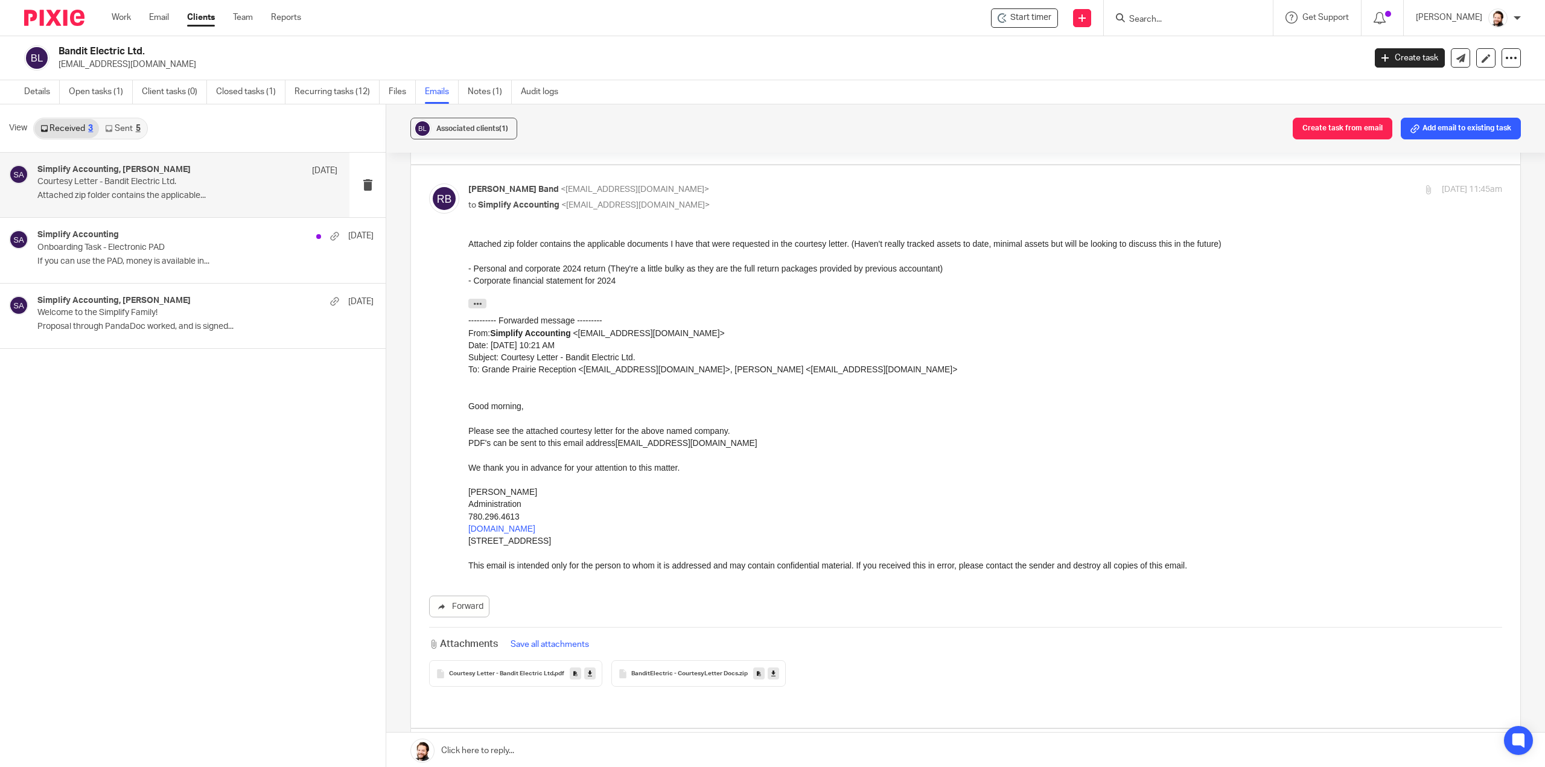
click at [637, 674] on span "BanditElectric - CourtesyLetter Docs" at bounding box center [684, 673] width 107 height 7
click at [771, 672] on icon at bounding box center [773, 673] width 4 height 9
click at [142, 462] on div "Simplify Accounting, Ryan Band Aug 6 Courtesy Letter - Bandit Electric Ltd. Att…" at bounding box center [193, 461] width 386 height 616
click at [17, 95] on div "Details Open tasks (1) Client tasks (0) Closed tasks (1) Recurring tasks (12) F…" at bounding box center [294, 92] width 588 height 24
click at [30, 92] on link "Details" at bounding box center [42, 92] width 36 height 24
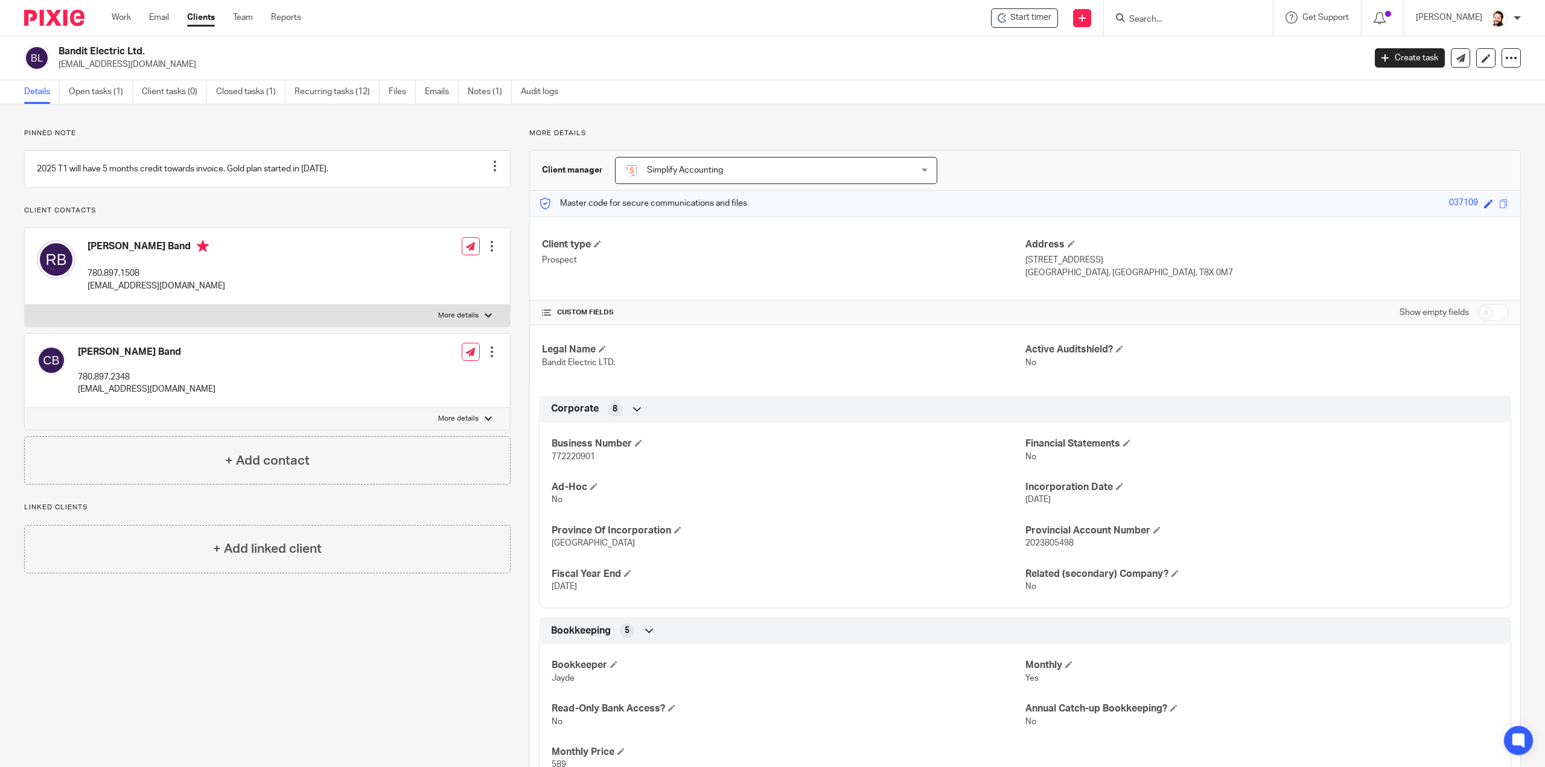
click at [447, 322] on label "More details" at bounding box center [267, 316] width 485 height 22
click at [25, 305] on input "More details" at bounding box center [24, 304] width 1 height 1
checkbox input "true"
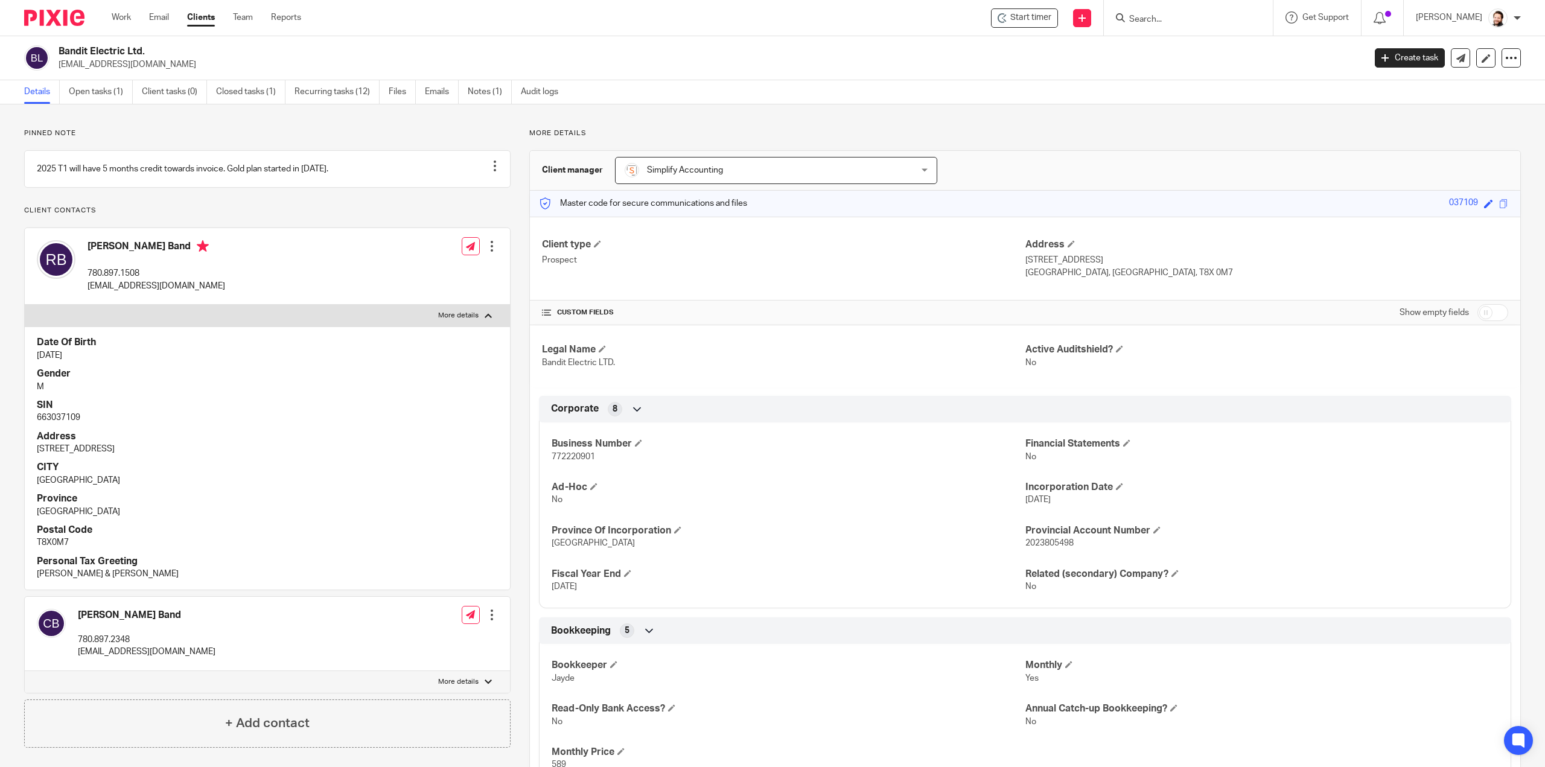
click at [60, 412] on h4 "SIN" at bounding box center [267, 405] width 461 height 13
click at [60, 424] on p "663037109" at bounding box center [267, 418] width 461 height 12
copy p "663037109"
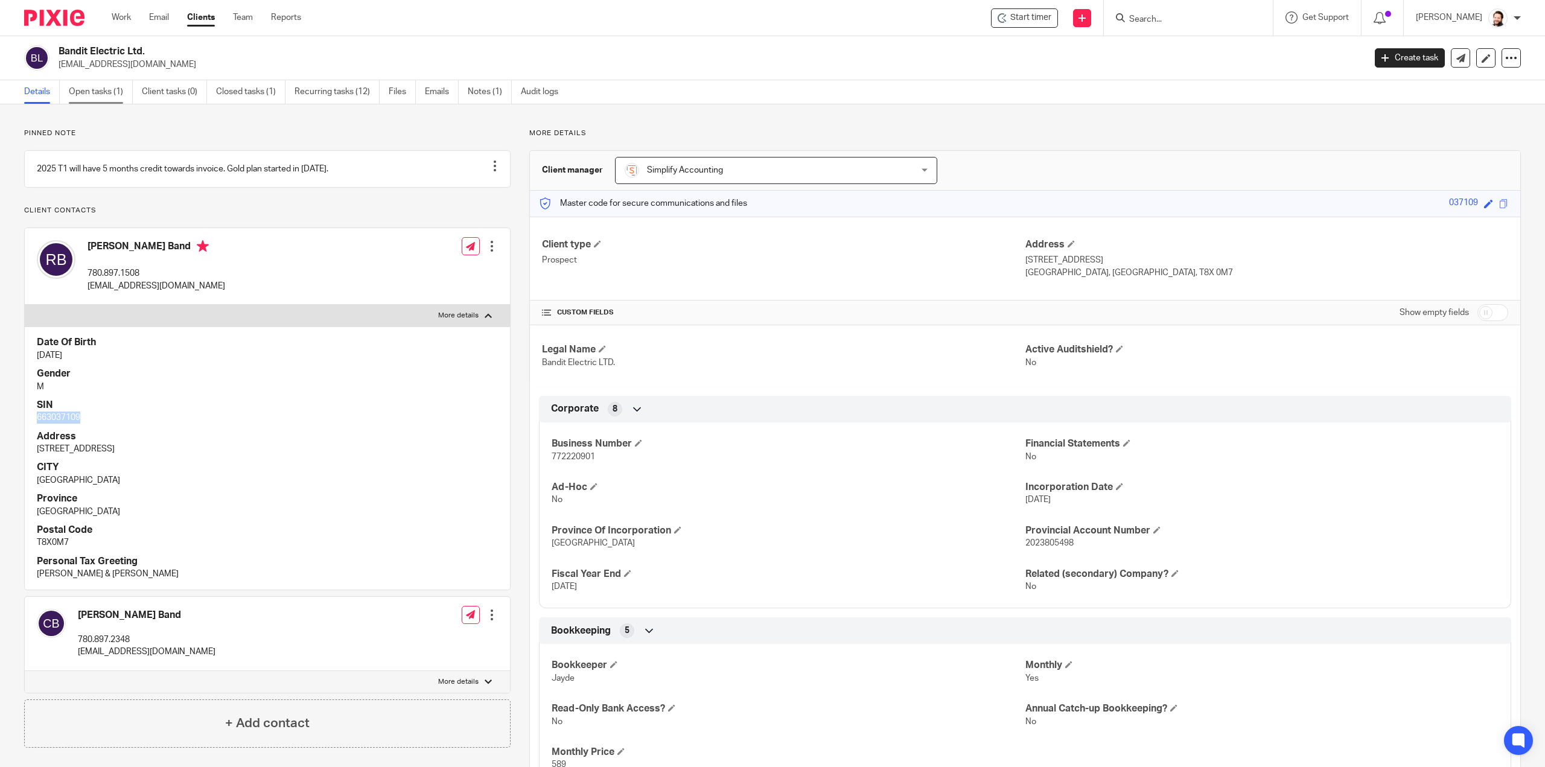
click at [111, 96] on link "Open tasks (1)" at bounding box center [101, 92] width 64 height 24
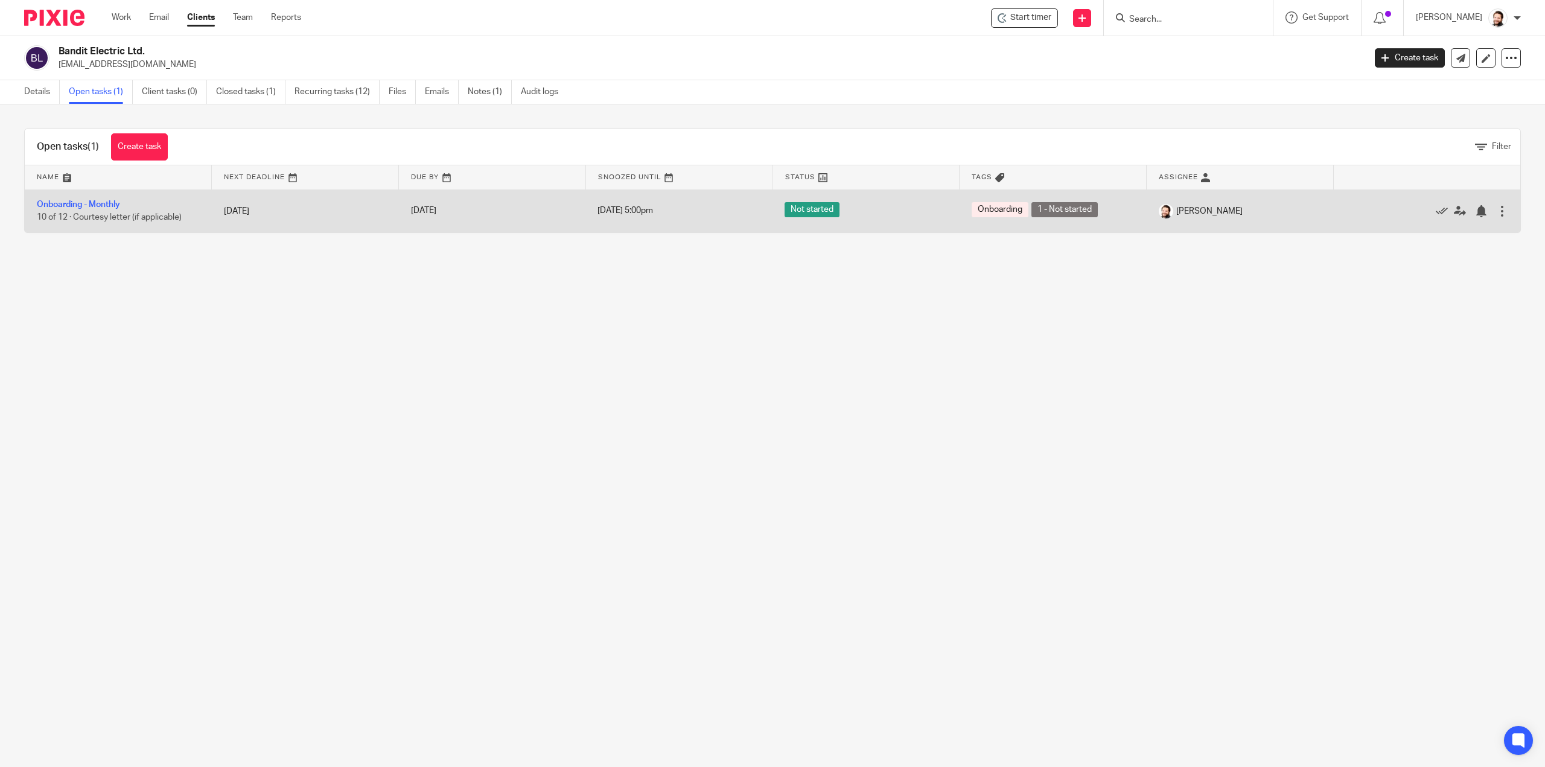
click at [99, 199] on td "Onboarding - Monthly 10 of 12 · Courtesy letter (if applicable)" at bounding box center [118, 210] width 187 height 43
click at [99, 203] on link "Onboarding - Monthly" at bounding box center [78, 204] width 83 height 8
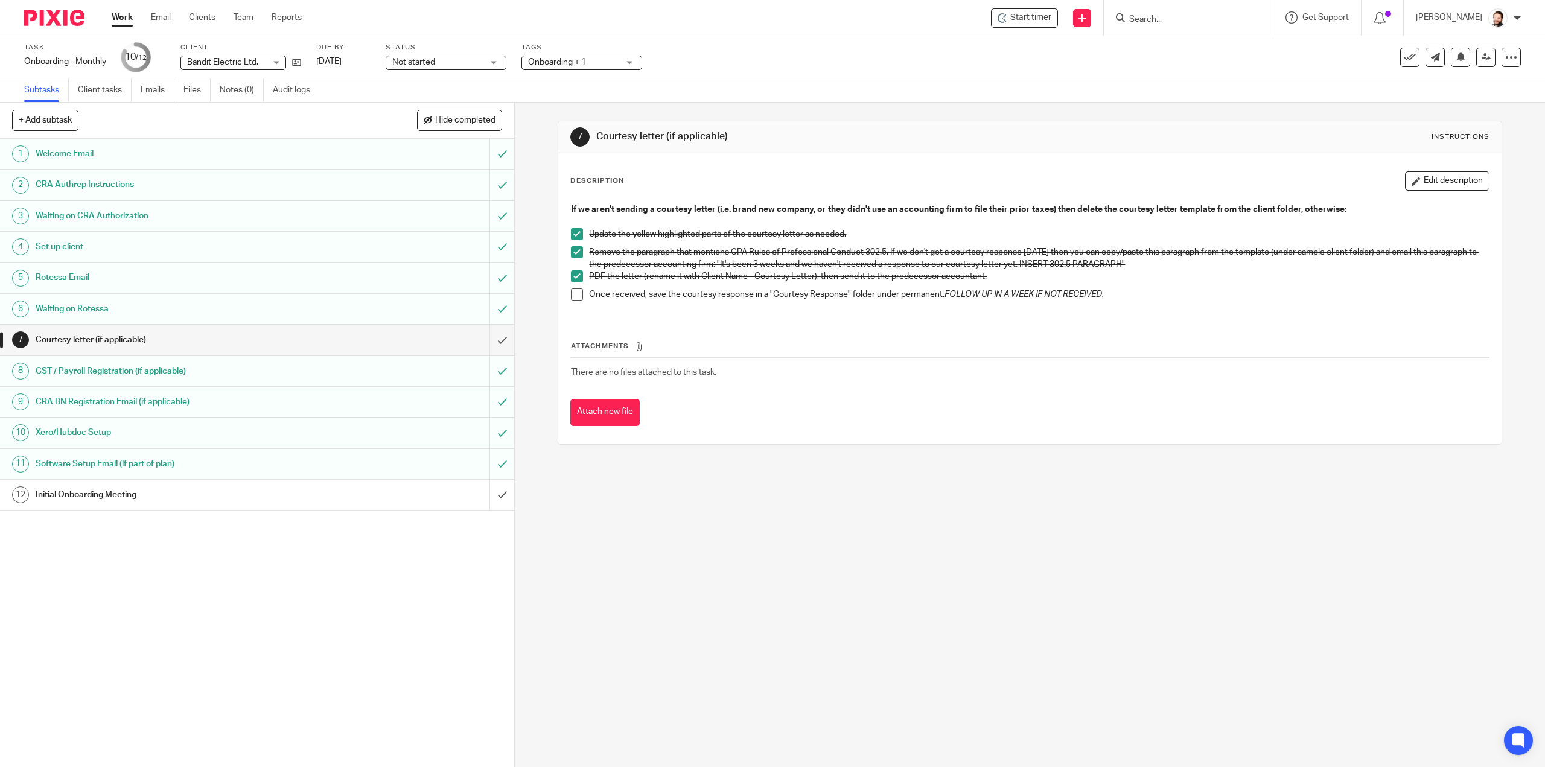
click at [141, 489] on h1 "Initial Onboarding Meeting" at bounding box center [183, 495] width 294 height 18
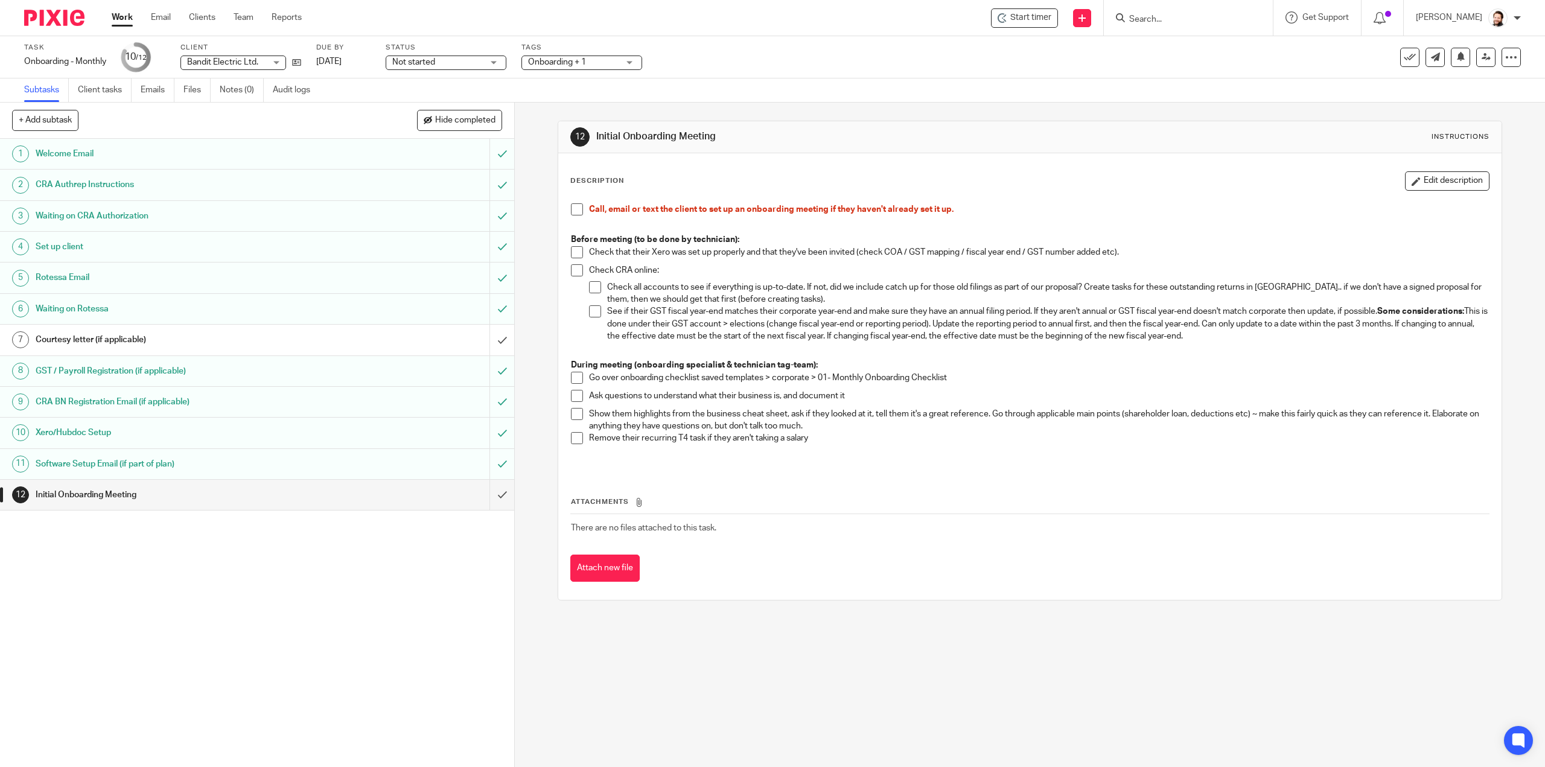
click at [571, 209] on span at bounding box center [577, 209] width 12 height 12
click at [578, 250] on span at bounding box center [577, 252] width 12 height 12
click at [571, 270] on span at bounding box center [577, 270] width 12 height 12
click at [594, 289] on span at bounding box center [595, 287] width 12 height 12
click at [593, 311] on span at bounding box center [595, 311] width 12 height 12
